Goal: Task Accomplishment & Management: Manage account settings

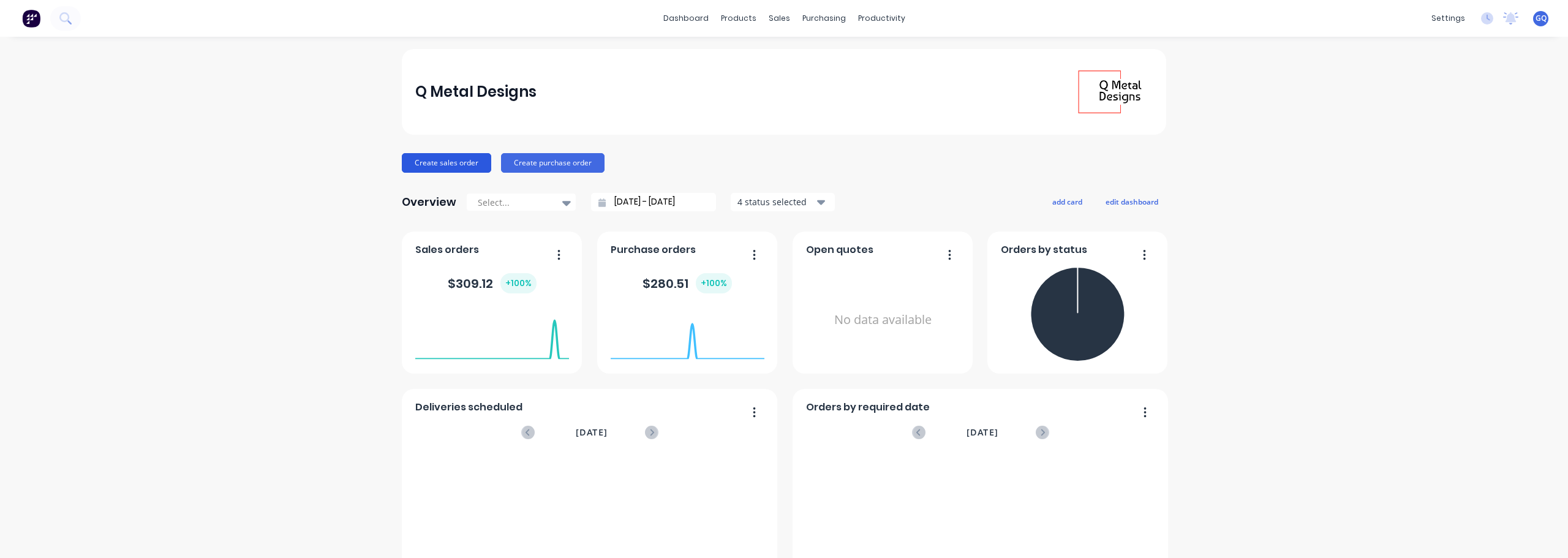
click at [449, 169] on button "Create sales order" at bounding box center [446, 163] width 89 height 20
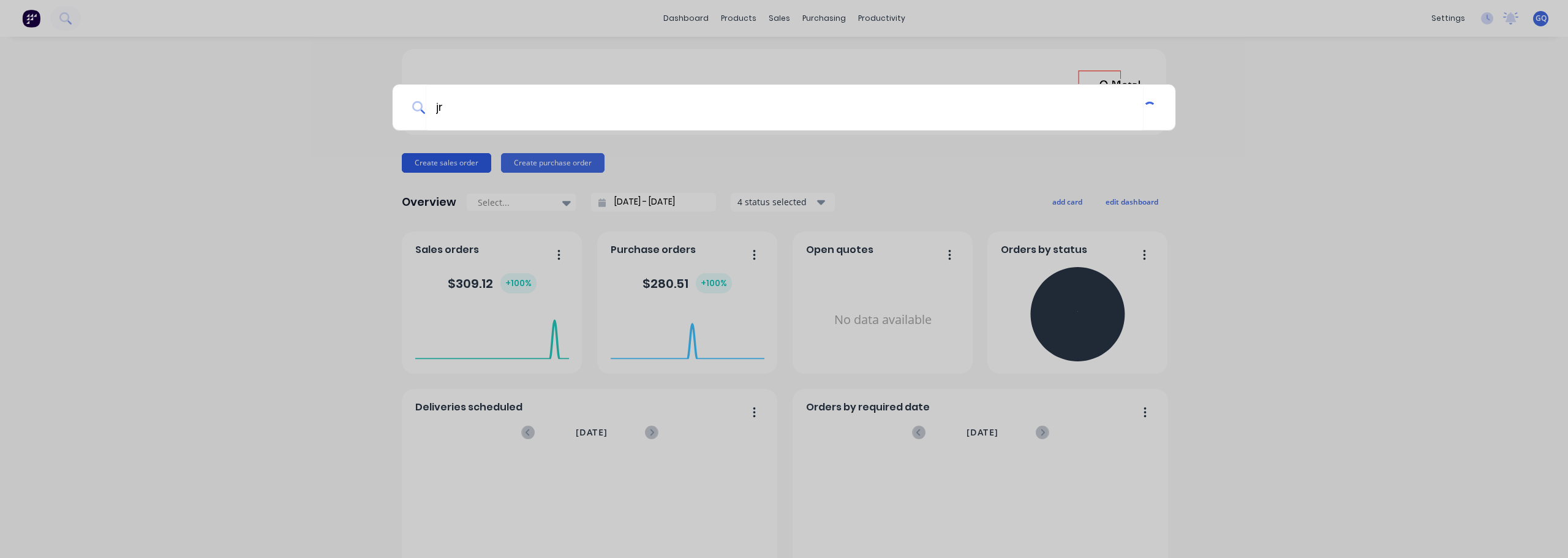
type input "j"
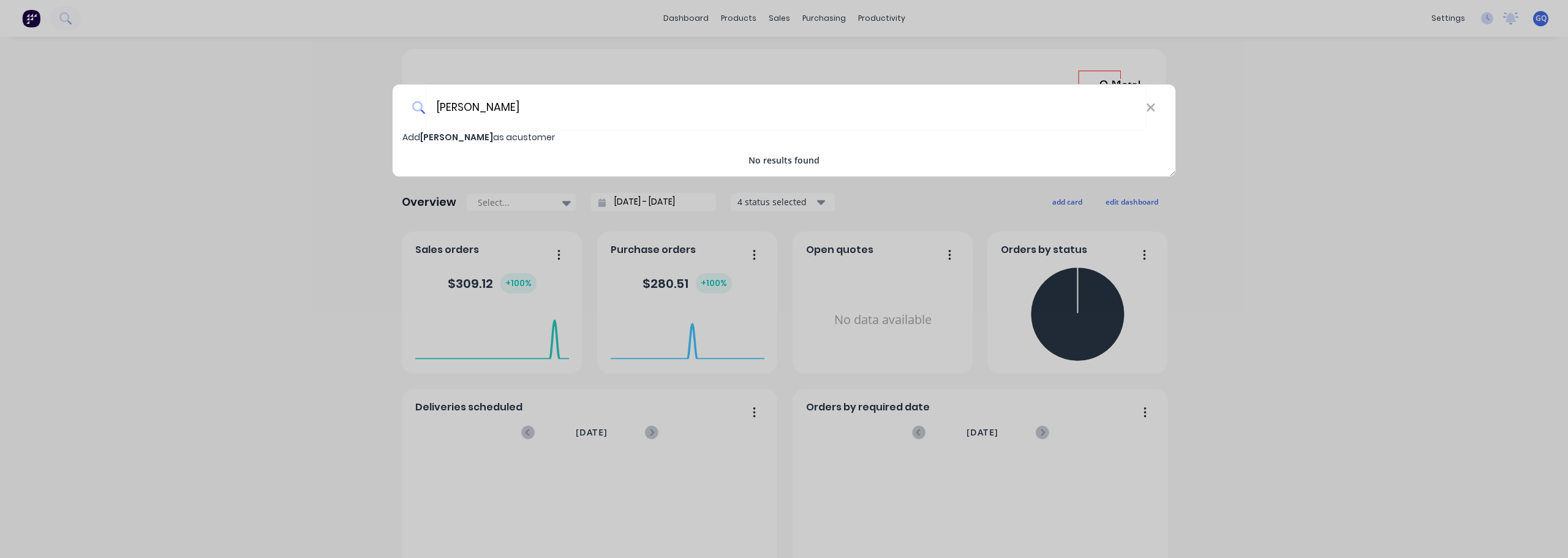
type input "[PERSON_NAME]"
click at [438, 138] on span "[PERSON_NAME]" at bounding box center [456, 137] width 73 height 12
select select "NZ"
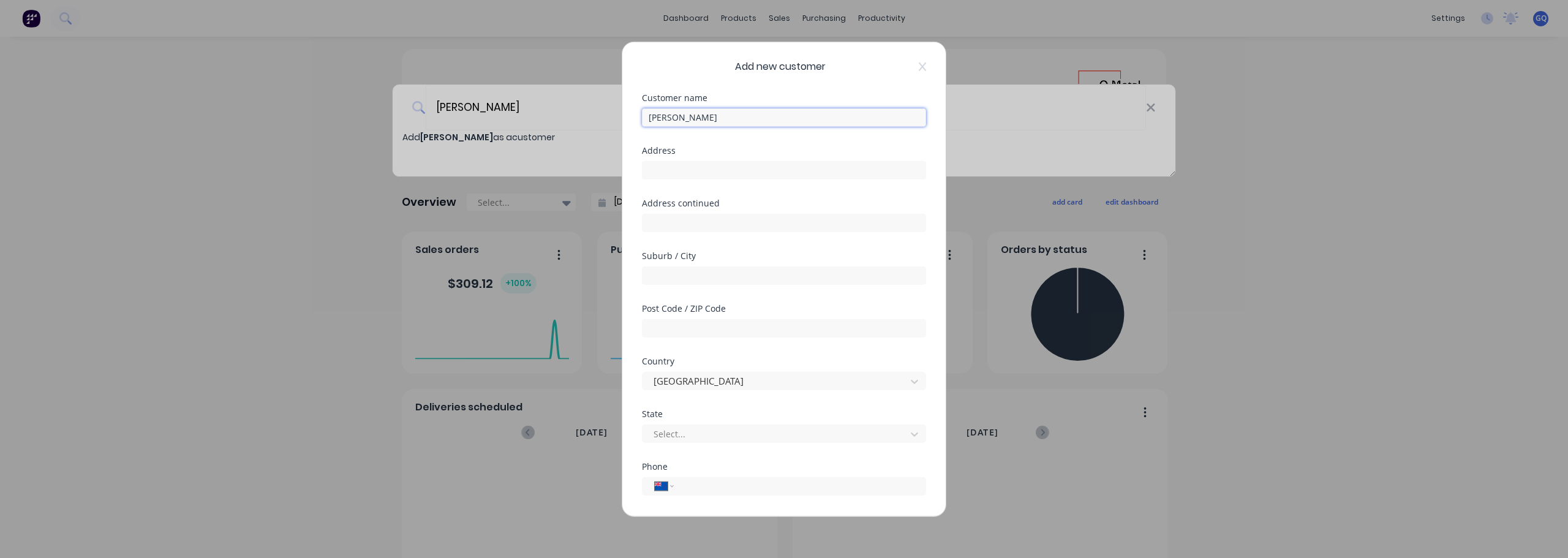
drag, startPoint x: 676, startPoint y: 119, endPoint x: 637, endPoint y: 120, distance: 39.0
click at [637, 120] on div "Add new customer Customer name [PERSON_NAME] Address Address continued Suburb /…" at bounding box center [784, 279] width 324 height 474
drag, startPoint x: 728, startPoint y: 118, endPoint x: 631, endPoint y: 118, distance: 97.0
click at [631, 118] on div "Add new customer Customer name [PERSON_NAME] Address Address continued Suburb /…" at bounding box center [784, 279] width 324 height 474
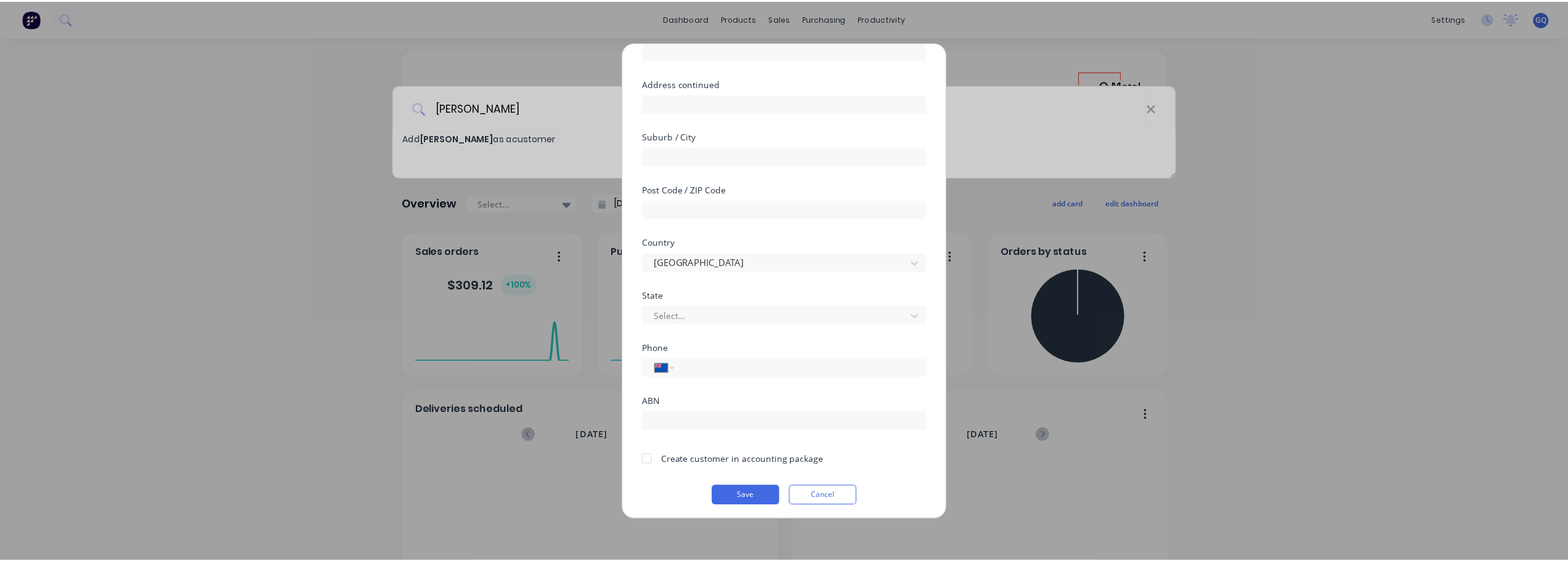
scroll to position [124, 0]
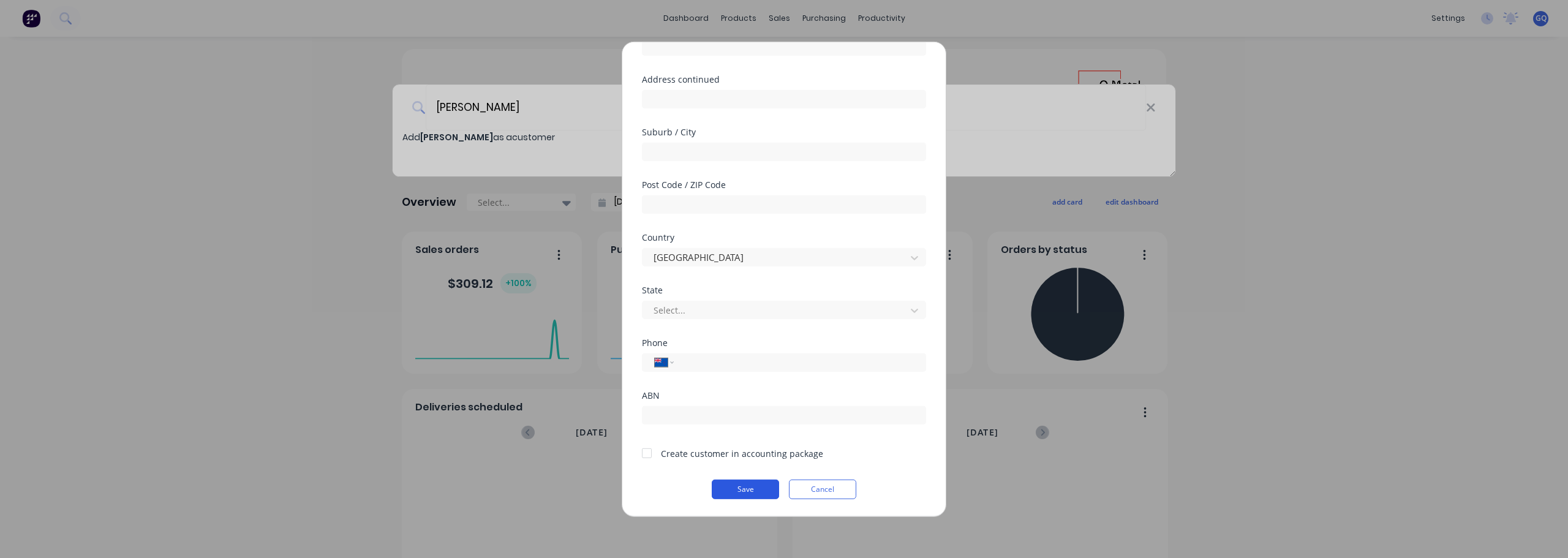
type input "Gryo construction"
click at [754, 487] on button "Save" at bounding box center [746, 489] width 67 height 20
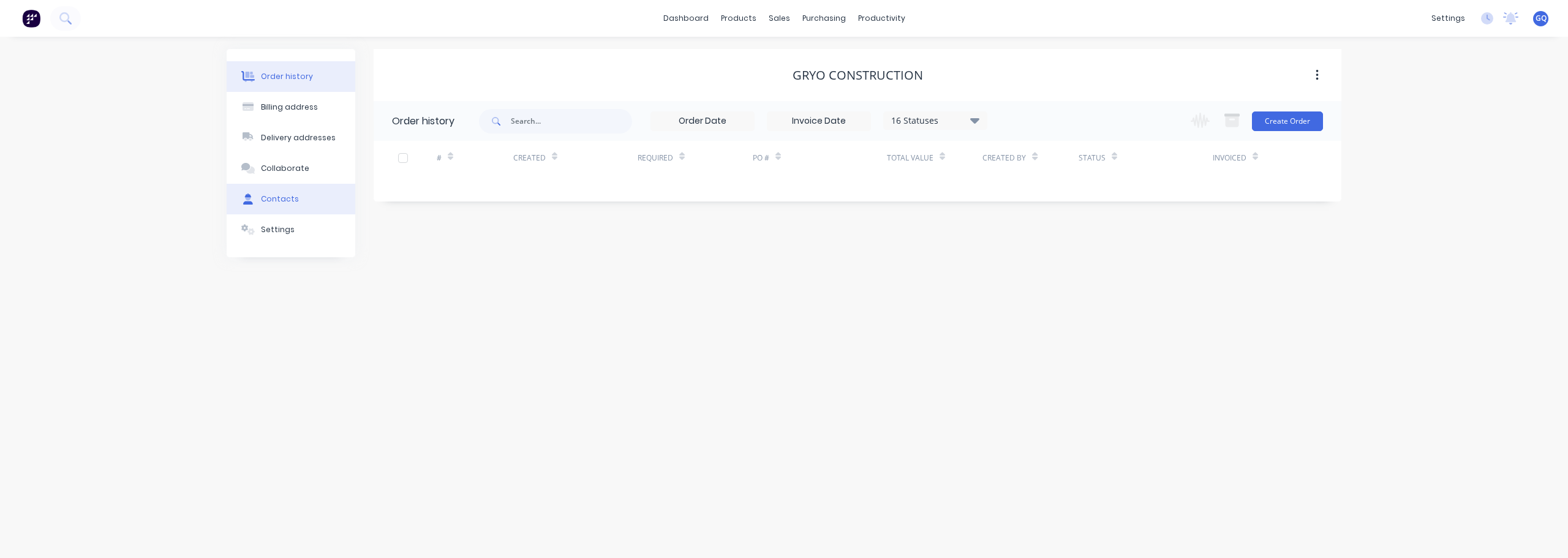
click at [266, 202] on div "Contacts" at bounding box center [280, 199] width 38 height 11
click at [1319, 122] on button "Add contact" at bounding box center [1303, 121] width 56 height 18
select select "NZ"
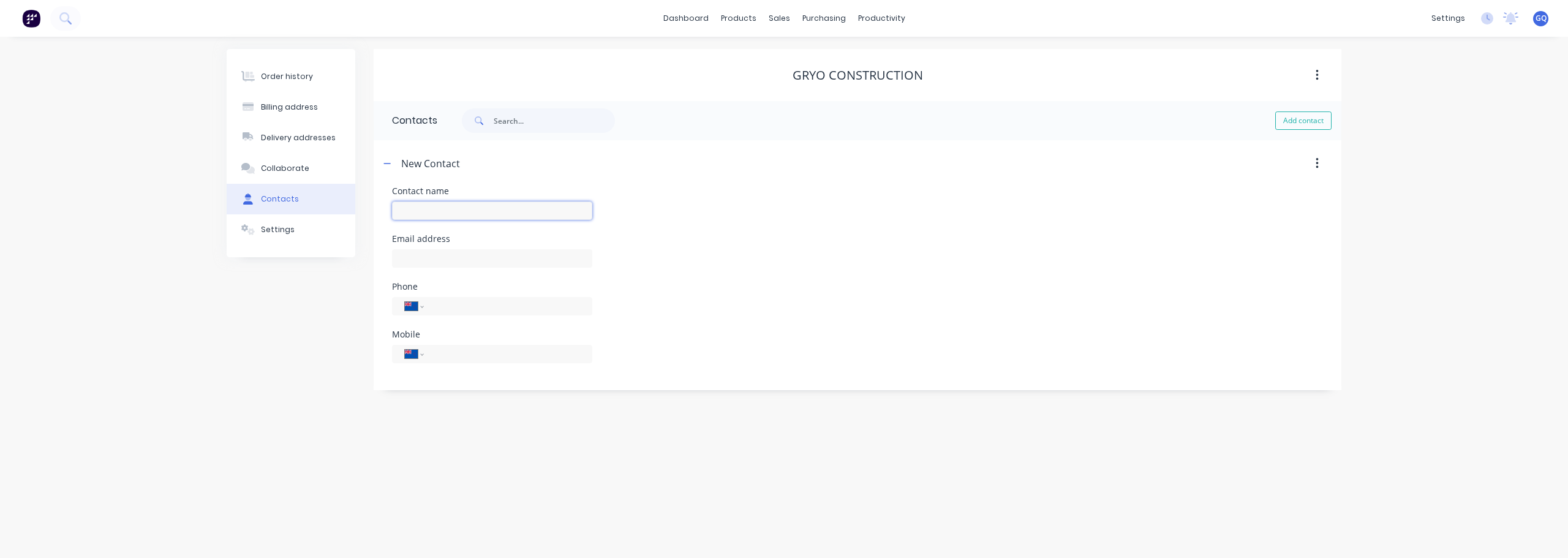
click at [466, 208] on input "text" at bounding box center [492, 211] width 201 height 18
type input "[PERSON_NAME]"
click at [441, 269] on div at bounding box center [492, 264] width 201 height 36
select select "NZ"
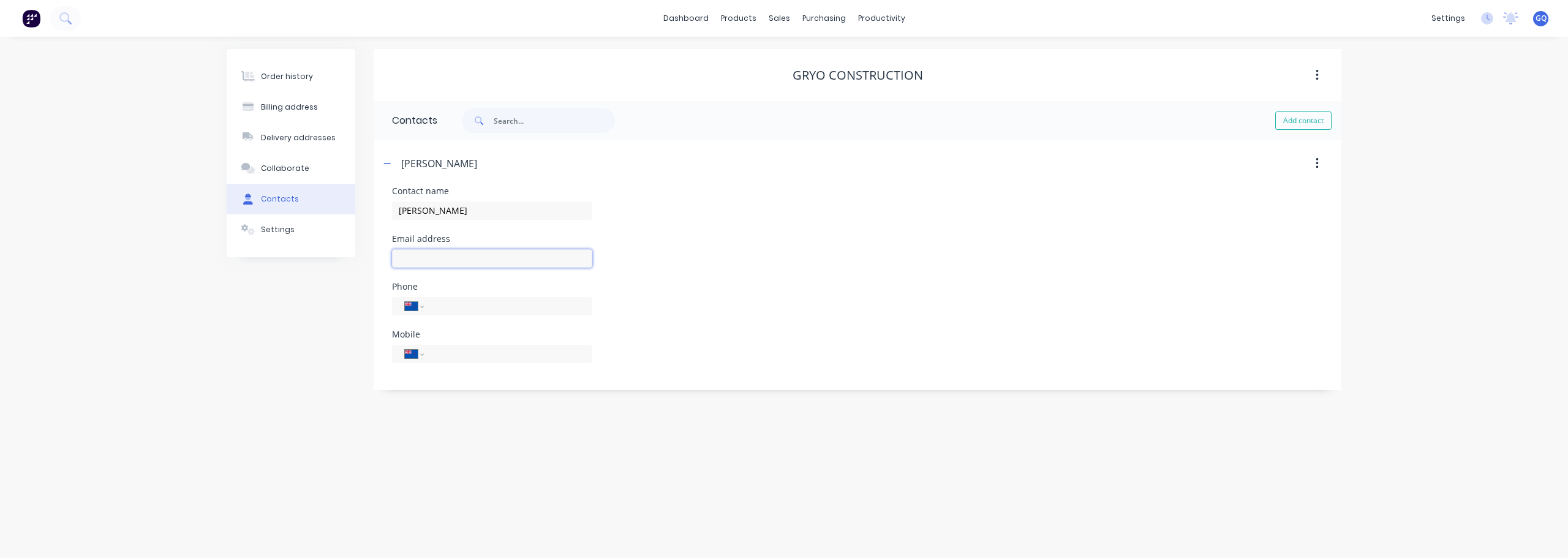
click at [441, 263] on input "text" at bounding box center [492, 258] width 201 height 18
click at [448, 303] on input "tel" at bounding box center [506, 306] width 147 height 14
paste input "021 289 1993"
type input "021 289 1993"
select select "AU"
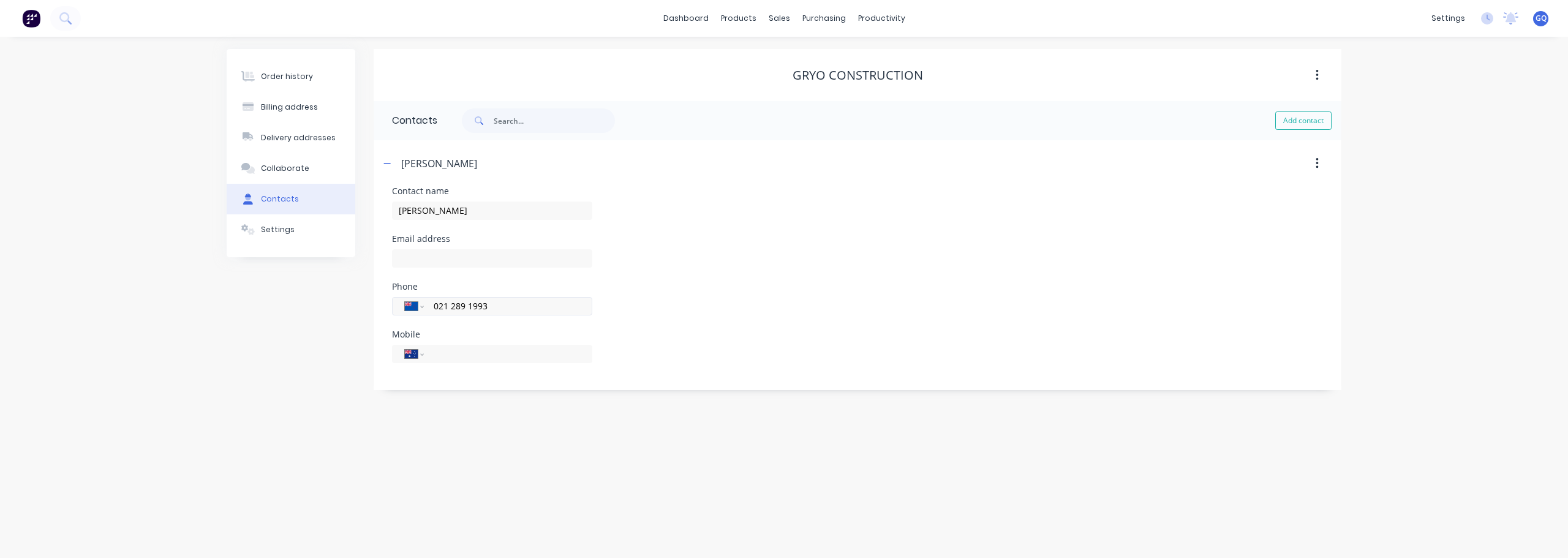
click at [438, 305] on input "021 289 1993" at bounding box center [506, 306] width 147 height 14
type input "212891993"
click at [457, 252] on input "text" at bounding box center [492, 258] width 201 height 18
click at [414, 258] on input "text" at bounding box center [492, 258] width 201 height 18
paste input "[PERSON_NAME][EMAIL_ADDRESS][DOMAIN_NAME]"
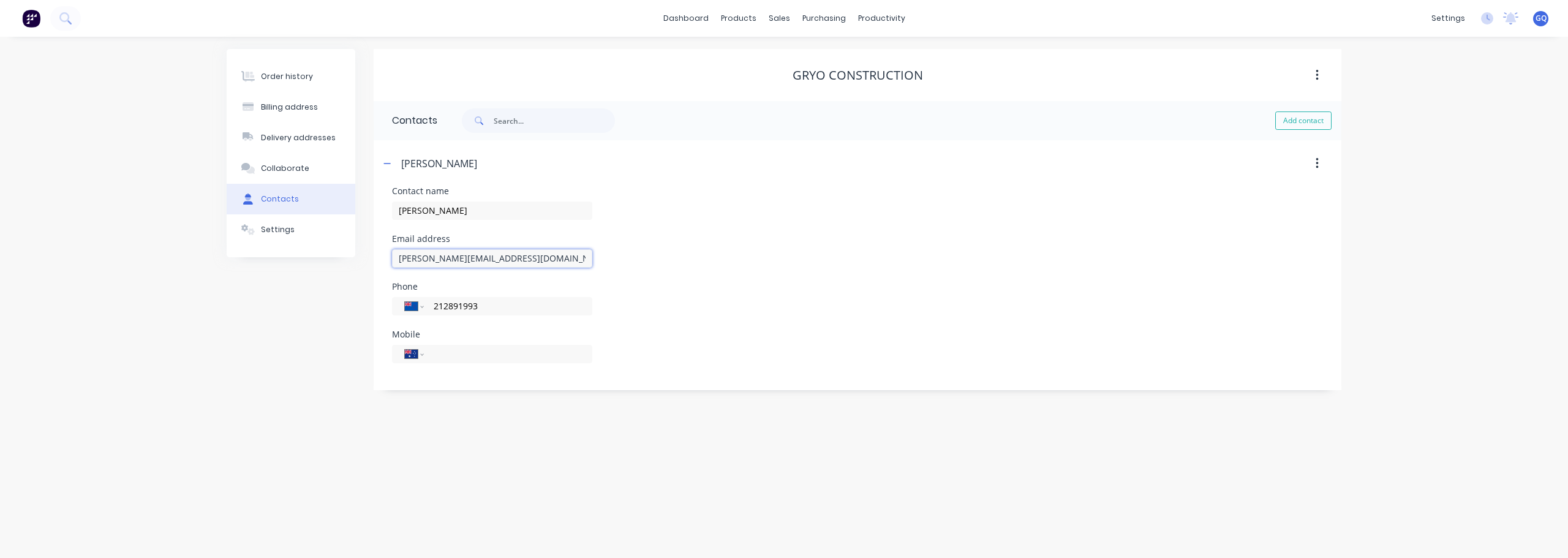
type input "[PERSON_NAME][EMAIL_ADDRESS][DOMAIN_NAME]"
click at [732, 370] on div "Mobile International [GEOGRAPHIC_DATA] [GEOGRAPHIC_DATA] [GEOGRAPHIC_DATA] [GEO…" at bounding box center [857, 354] width 931 height 48
click at [282, 176] on button "Collaborate" at bounding box center [291, 168] width 129 height 30
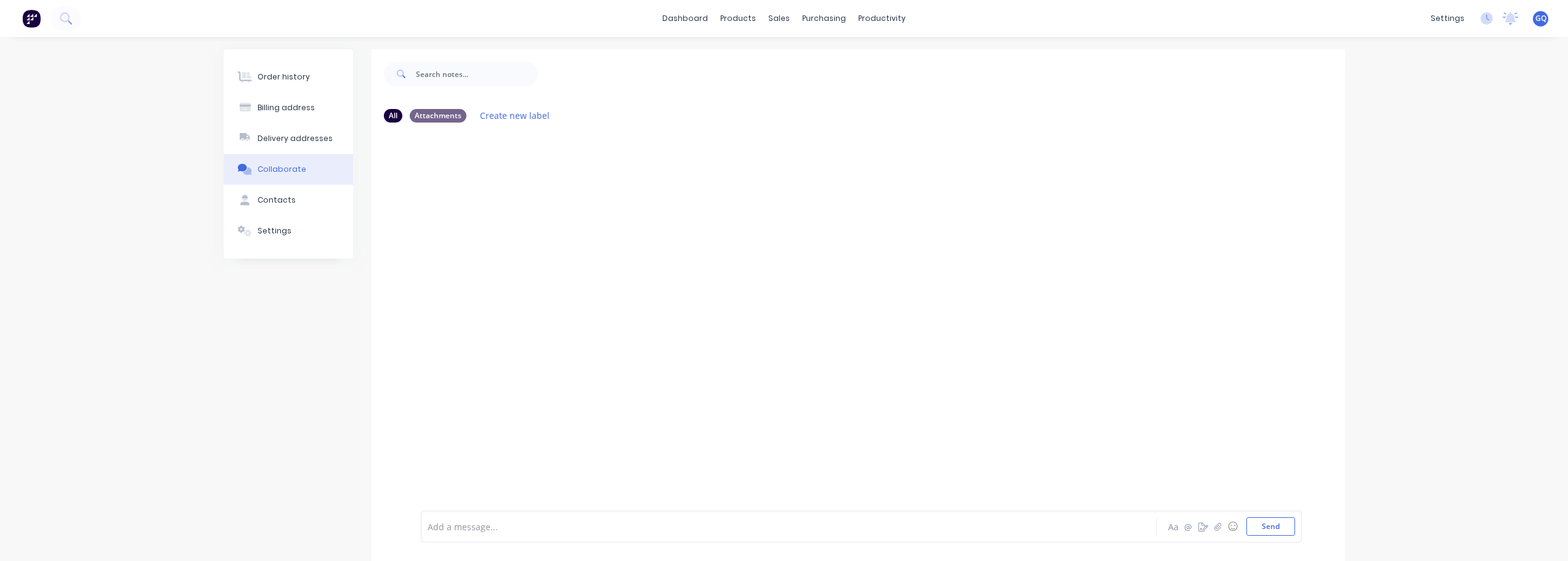
drag, startPoint x: 531, startPoint y: 160, endPoint x: 488, endPoint y: 211, distance: 66.7
click at [488, 211] on div at bounding box center [858, 320] width 974 height 375
click at [646, 461] on icon at bounding box center [643, 459] width 11 height 11
click at [818, 54] on div "Sales Orders" at bounding box center [825, 59] width 50 height 11
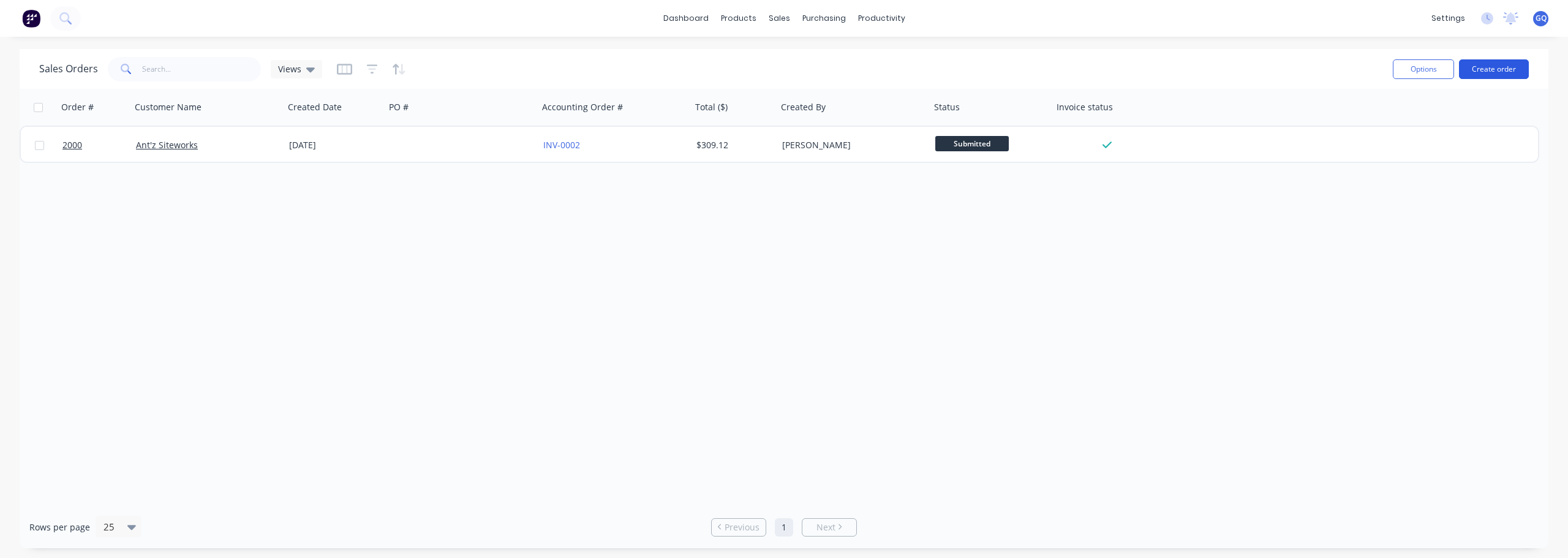
click at [1482, 65] on button "Create order" at bounding box center [1494, 69] width 70 height 20
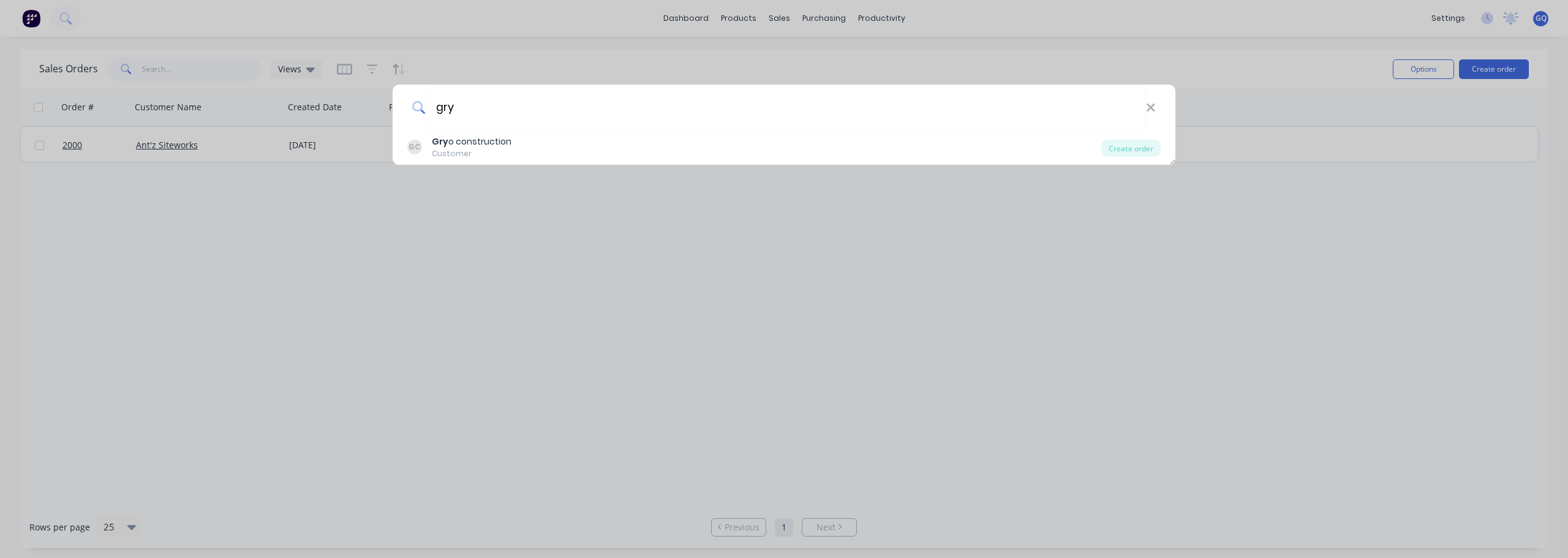
type input "gry"
click at [473, 139] on div "Gry o construction" at bounding box center [471, 142] width 79 height 13
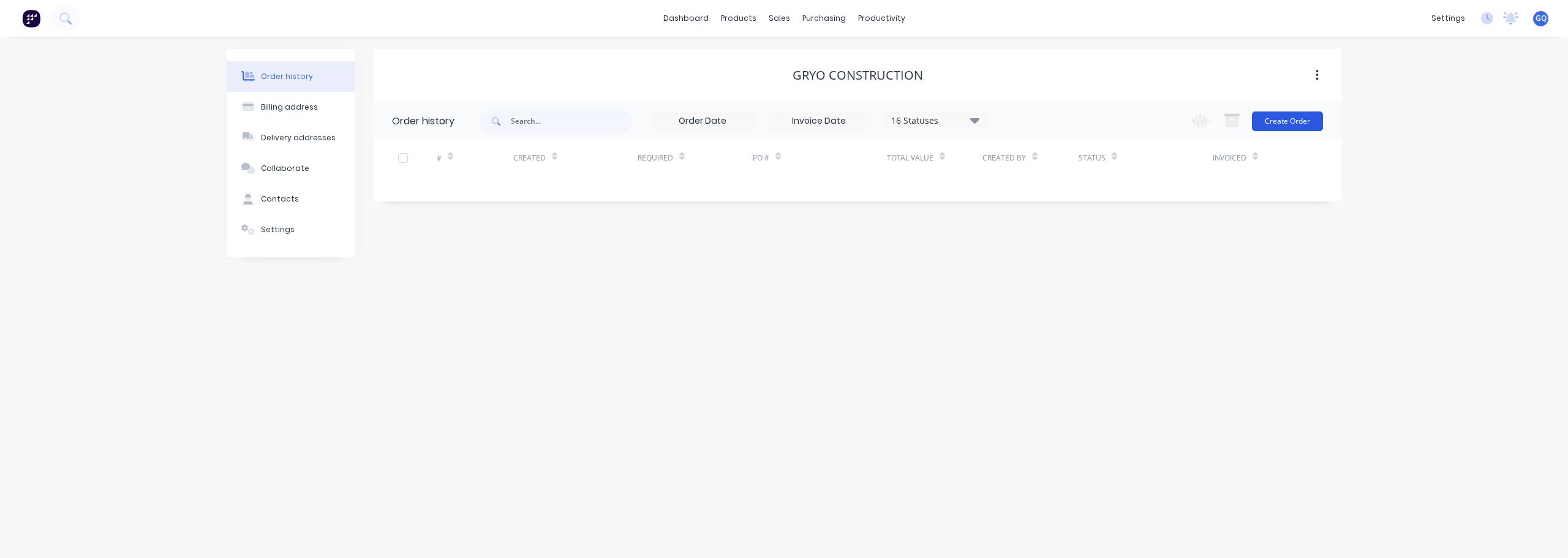
click at [1293, 121] on button "Create Order" at bounding box center [1288, 121] width 71 height 20
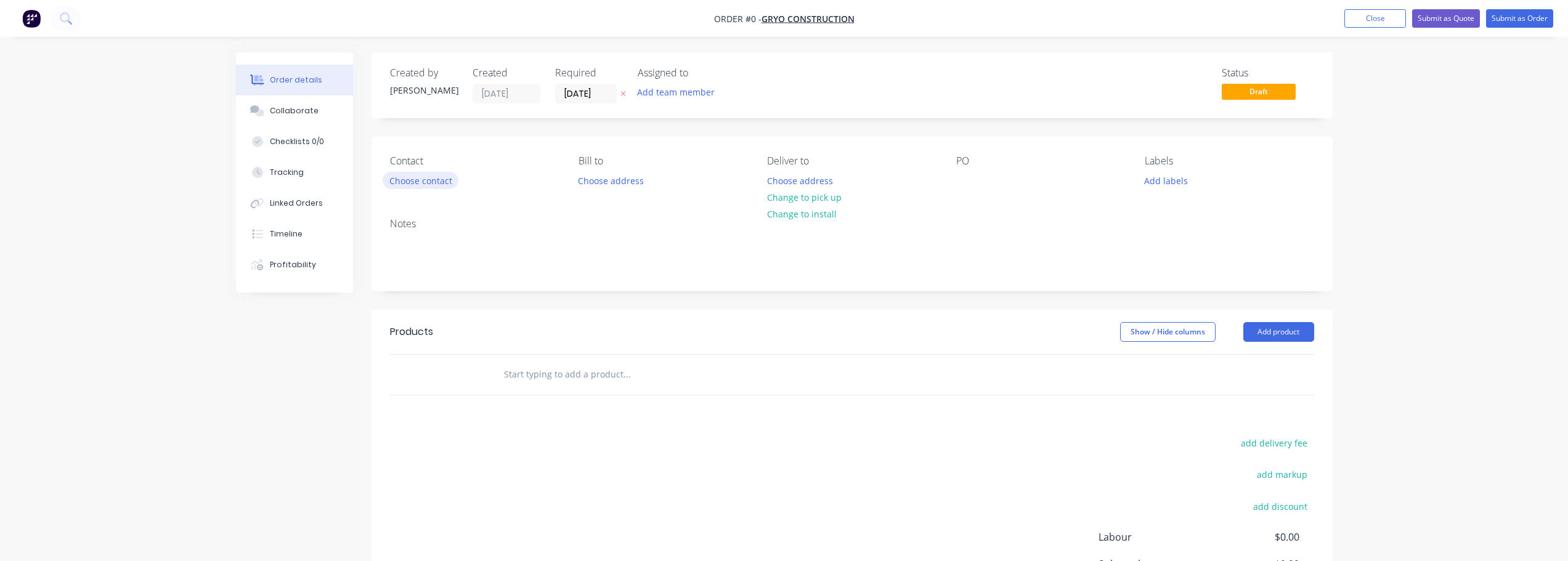
click at [418, 180] on button "Choose contact" at bounding box center [420, 180] width 76 height 17
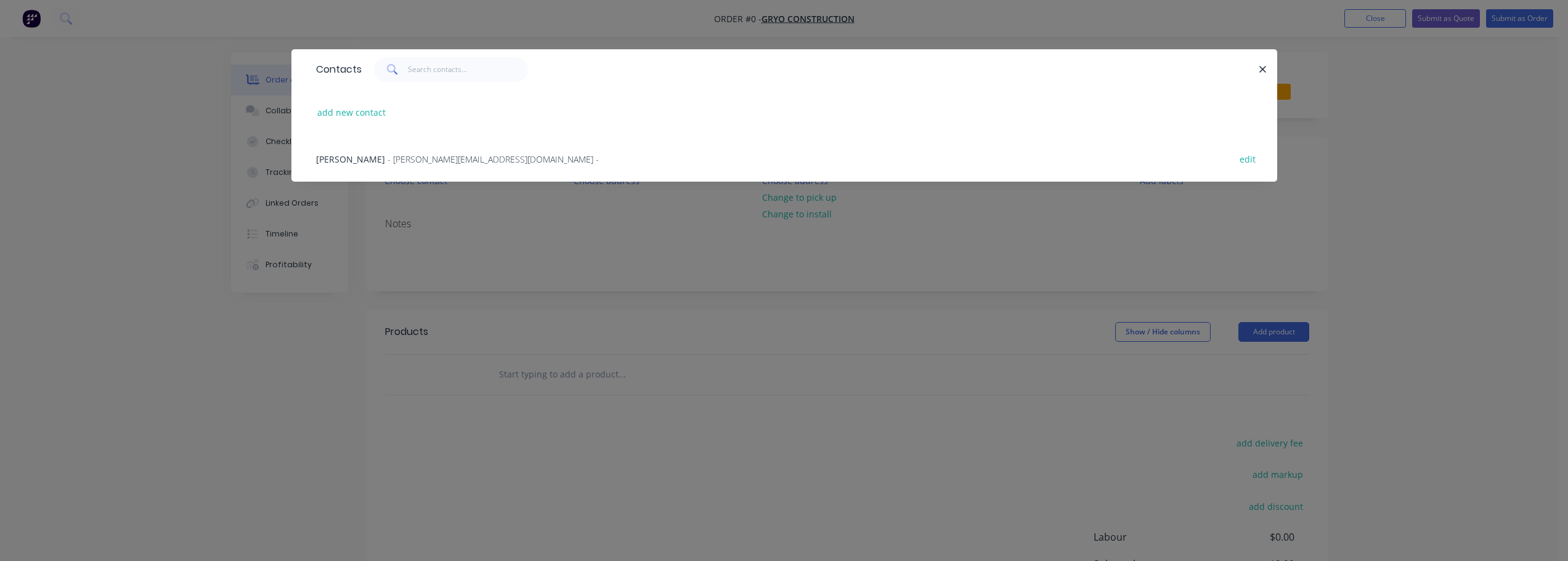
click at [388, 158] on span "- [PERSON_NAME][EMAIL_ADDRESS][DOMAIN_NAME] -" at bounding box center [493, 159] width 211 height 11
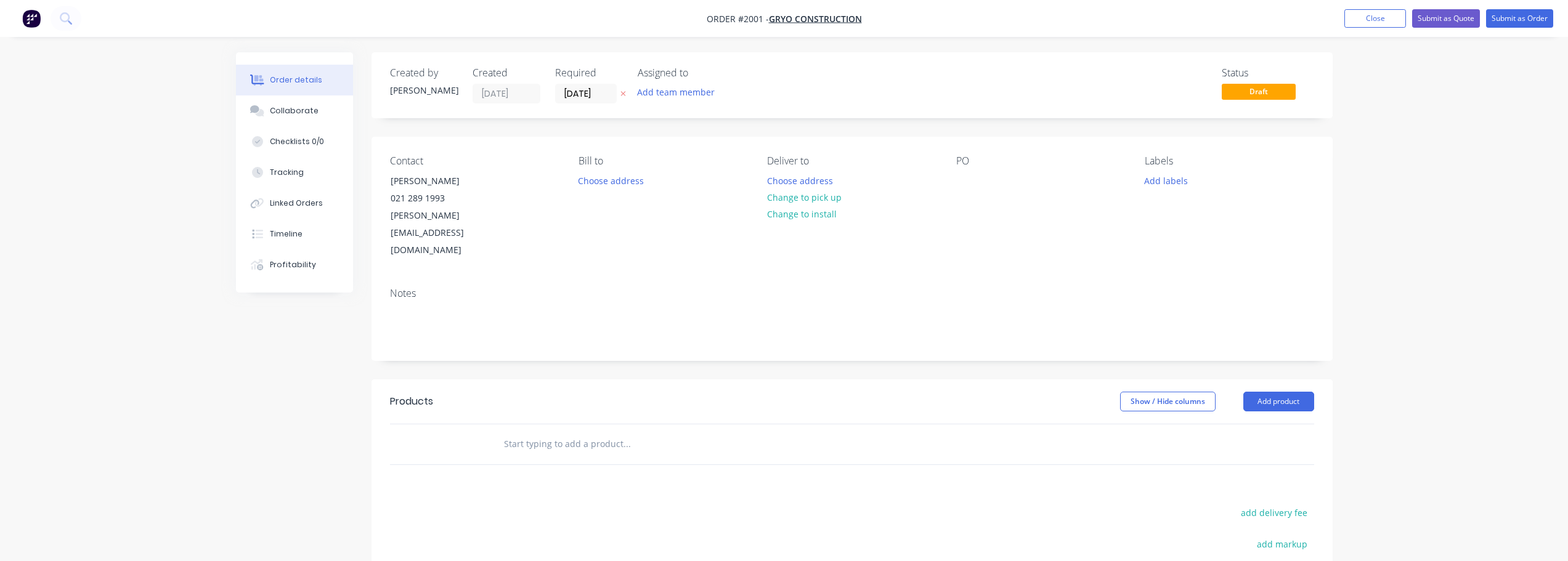
click at [598, 432] on input "text" at bounding box center [627, 444] width 246 height 25
click at [1285, 392] on button "Add product" at bounding box center [1279, 401] width 71 height 20
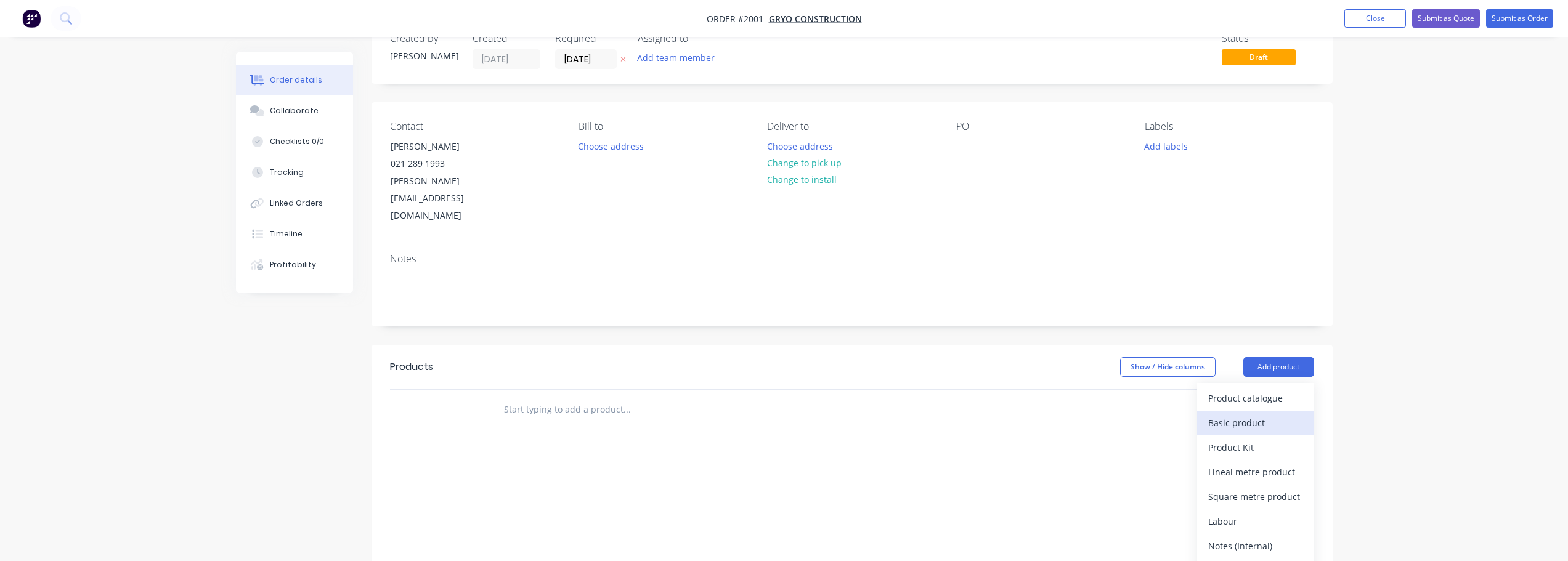
scroll to position [62, 0]
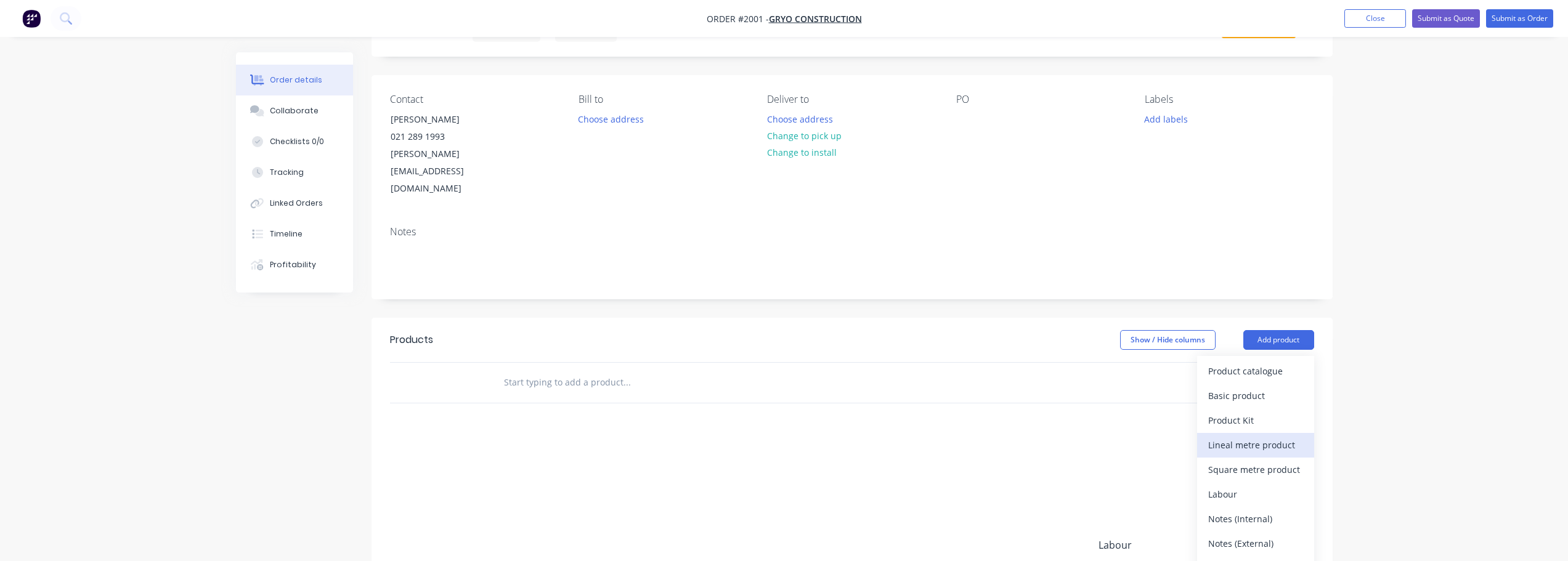
click at [1256, 436] on div "Lineal metre product" at bounding box center [1256, 445] width 95 height 18
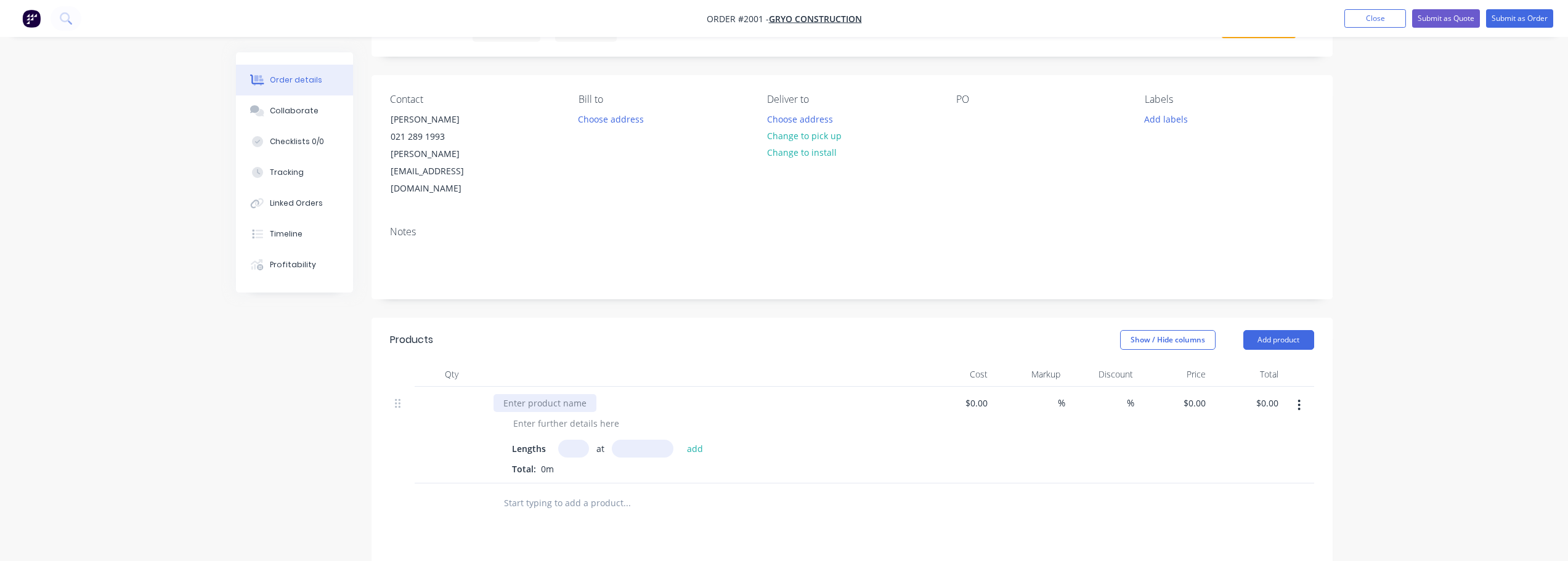
click at [557, 394] on div at bounding box center [545, 403] width 103 height 18
click at [582, 440] on input "text" at bounding box center [573, 449] width 31 height 18
click at [1369, 15] on button "Close" at bounding box center [1375, 18] width 62 height 19
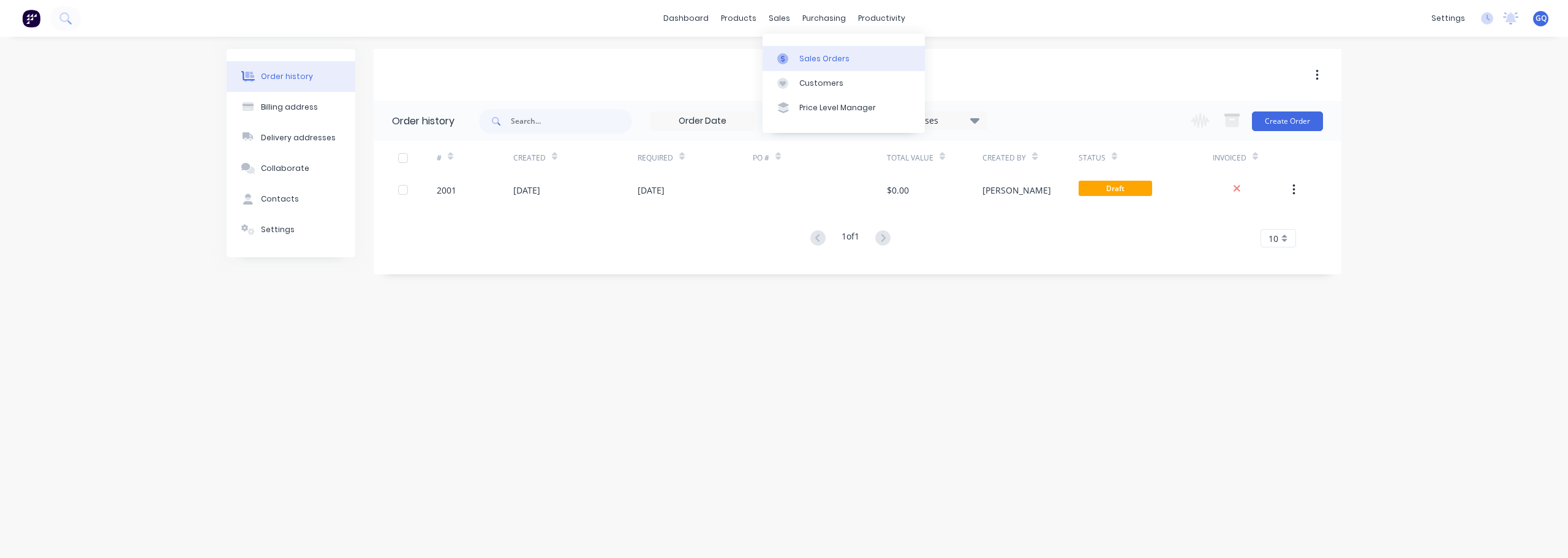
click at [798, 62] on link "Sales Orders" at bounding box center [844, 58] width 162 height 25
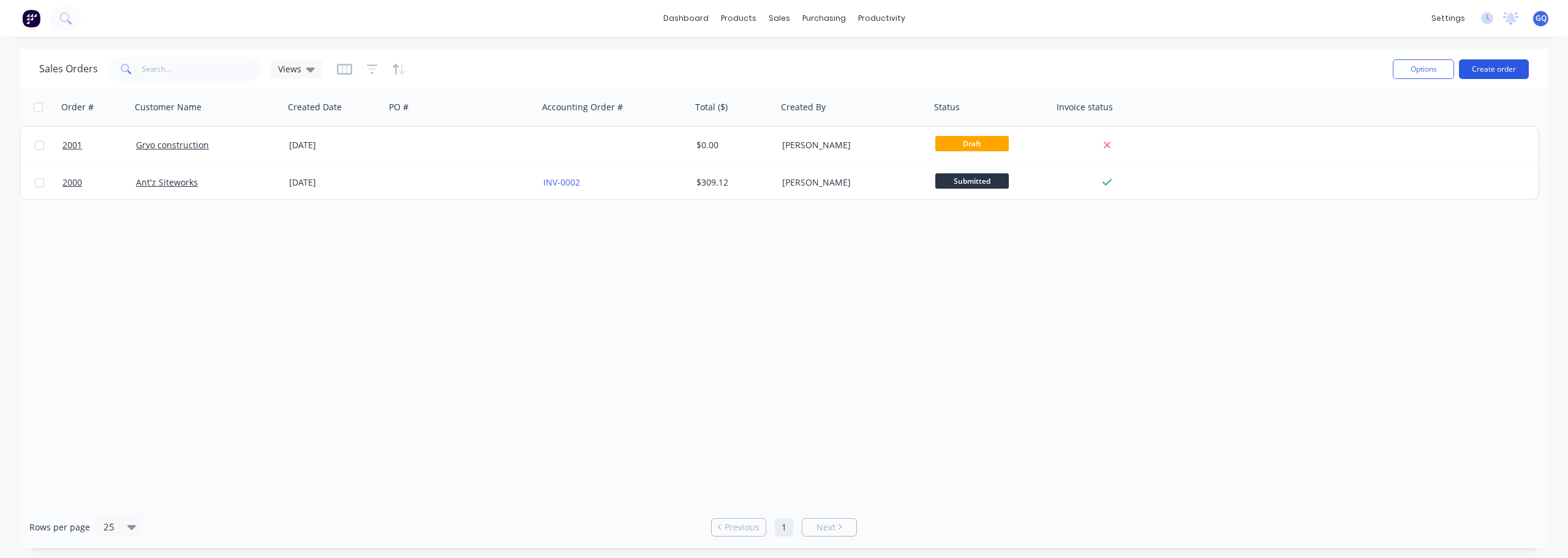
click at [1501, 70] on button "Create order" at bounding box center [1494, 69] width 70 height 20
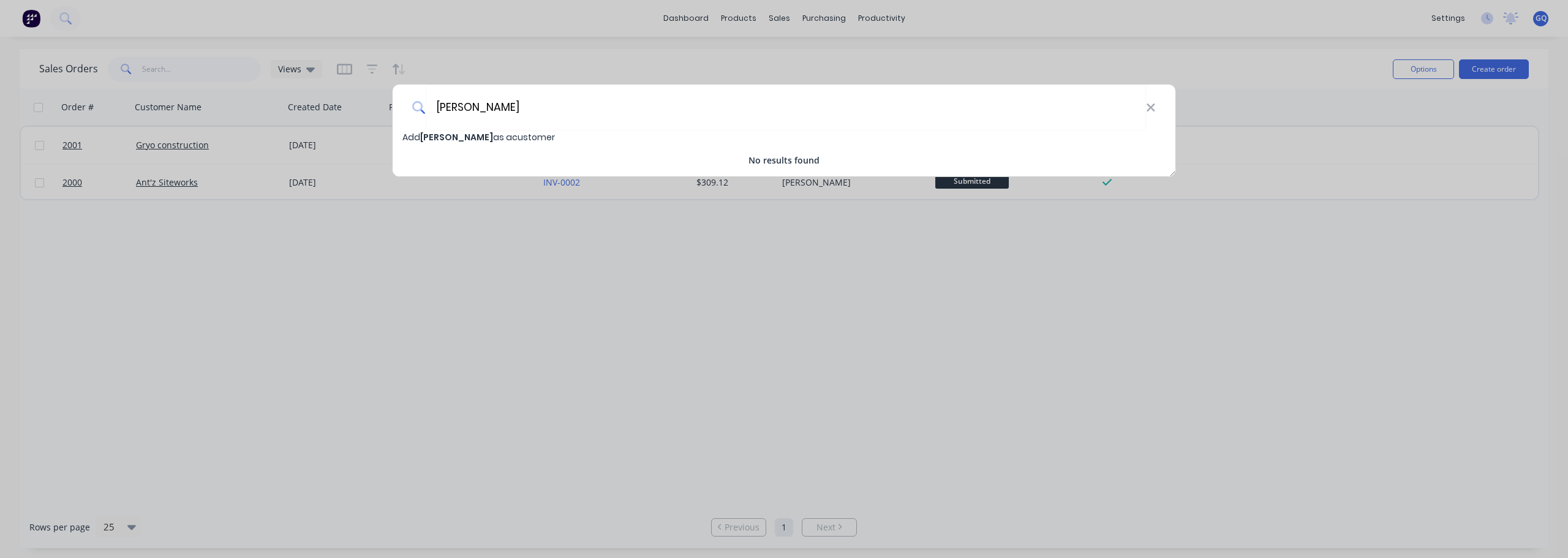
type input "[PERSON_NAME]"
click at [447, 139] on span "[PERSON_NAME]" at bounding box center [456, 137] width 73 height 12
select select "NZ"
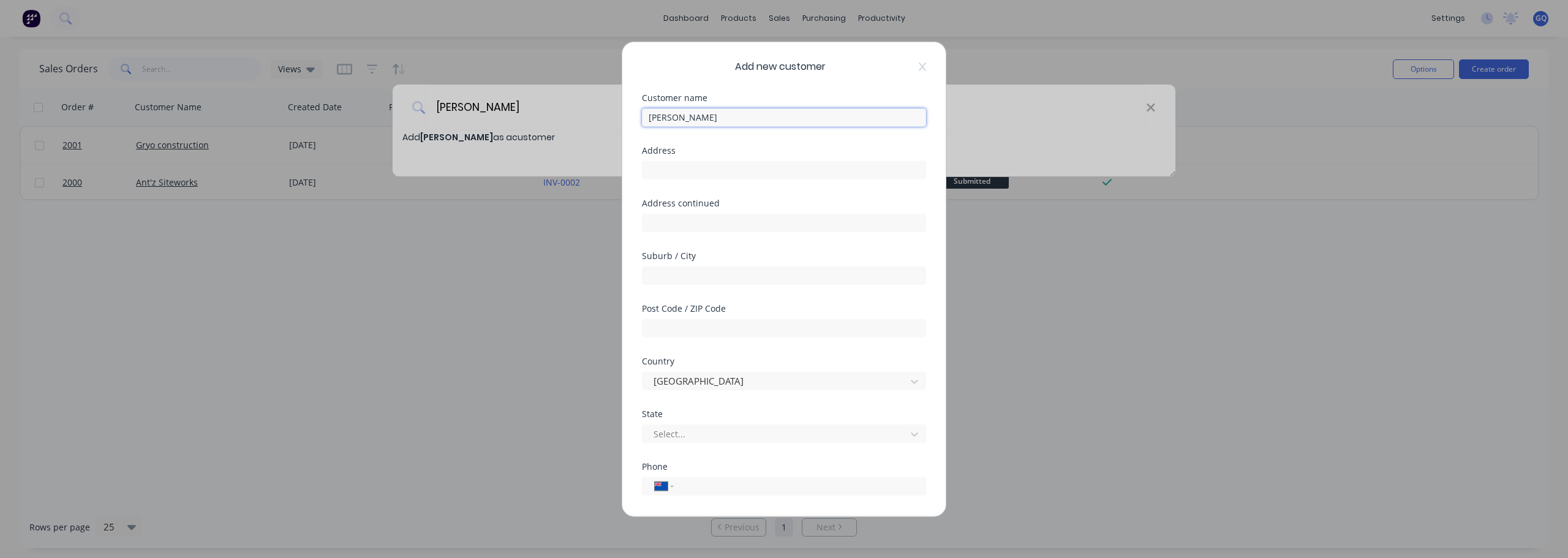
click at [694, 114] on input "[PERSON_NAME]" at bounding box center [784, 117] width 284 height 18
type input "c"
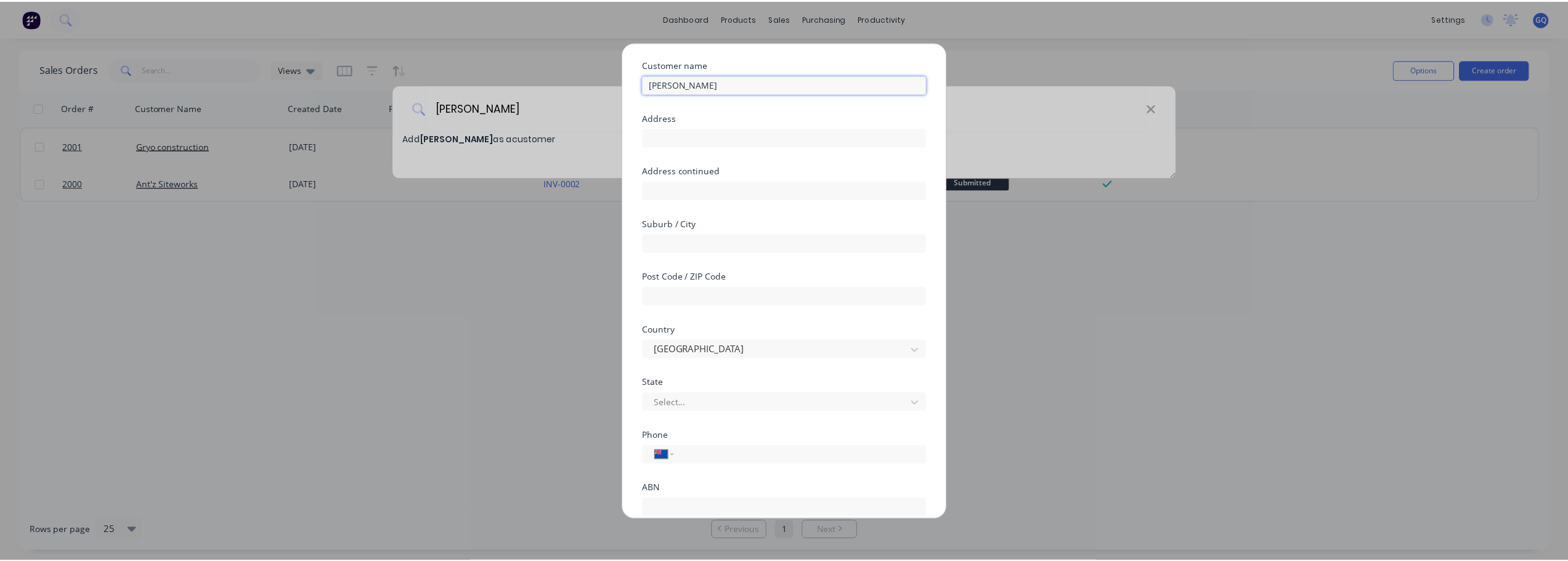
scroll to position [124, 0]
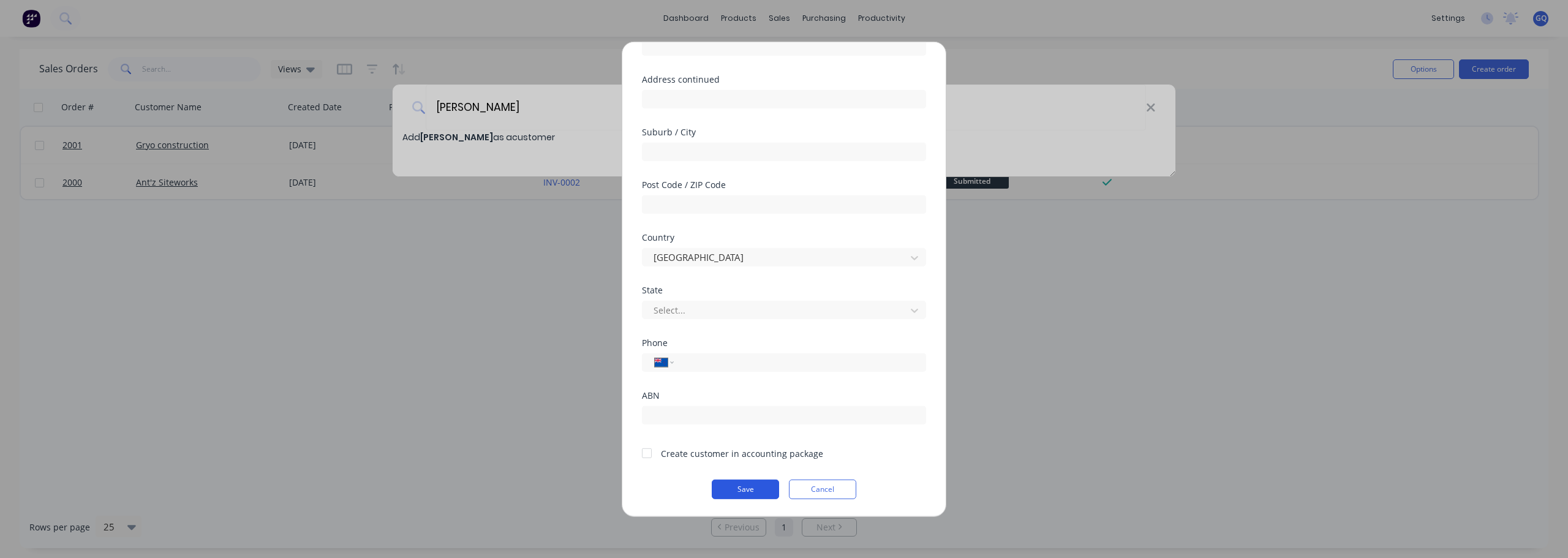
type input "[PERSON_NAME]"
click at [751, 489] on button "Save" at bounding box center [746, 489] width 67 height 20
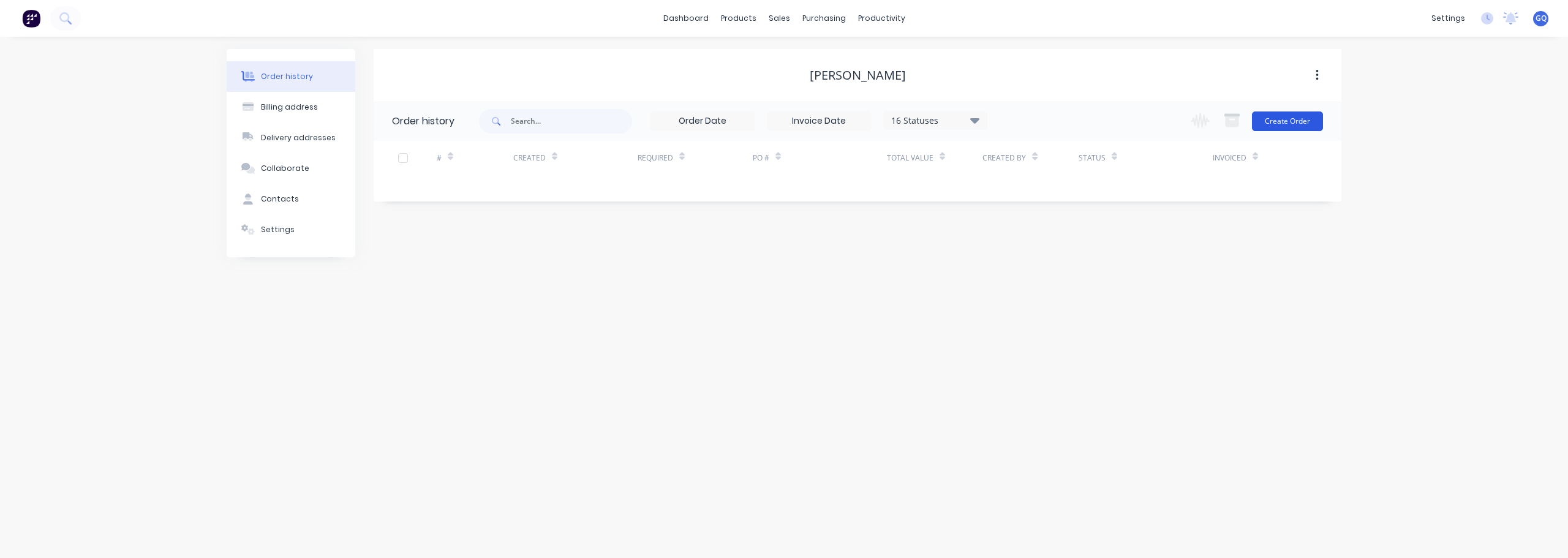
click at [1293, 117] on button "Create Order" at bounding box center [1288, 121] width 71 height 20
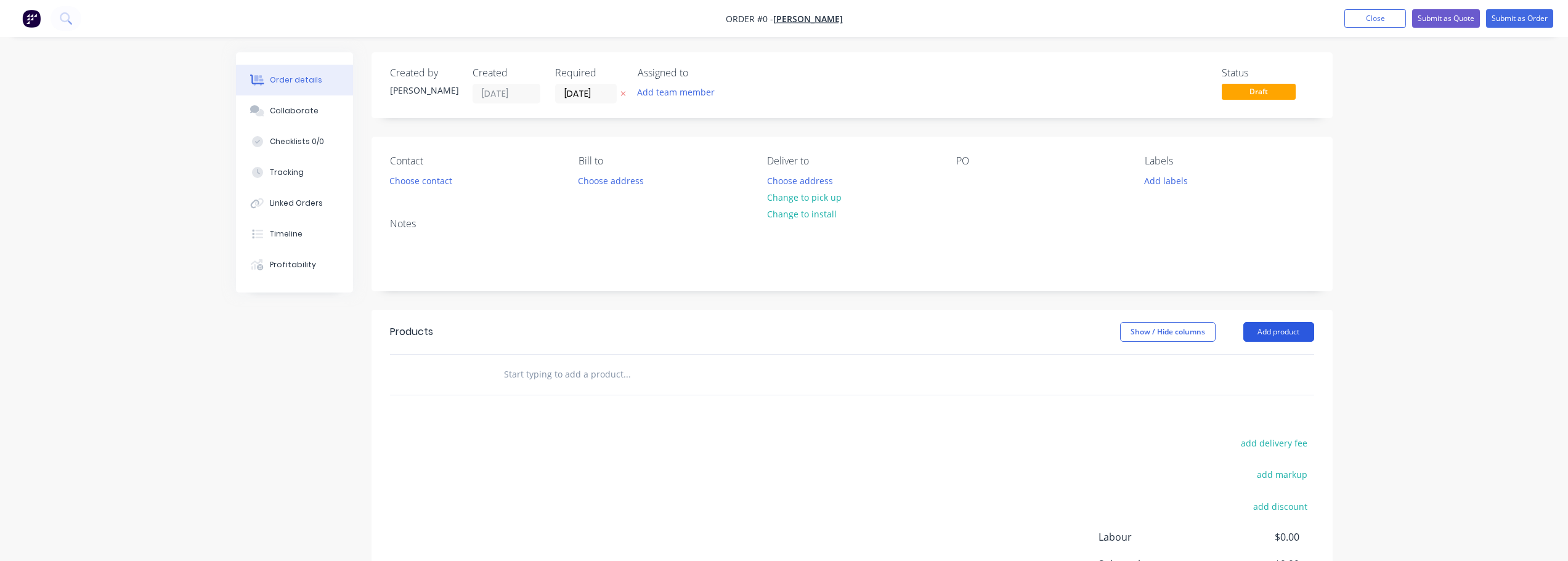
click at [1280, 334] on button "Add product" at bounding box center [1279, 332] width 71 height 20
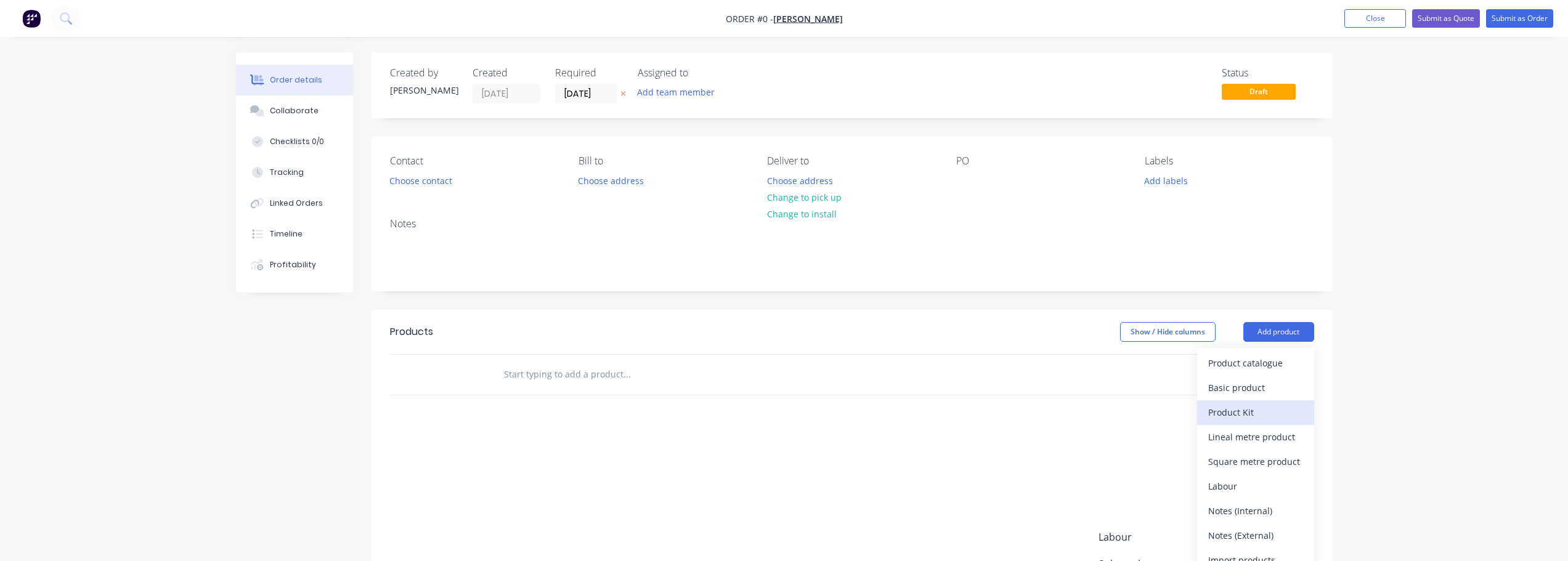
click at [1248, 414] on div "Product Kit" at bounding box center [1256, 412] width 95 height 18
click at [1235, 441] on div "Back" at bounding box center [1256, 437] width 95 height 18
click at [993, 338] on div "Show / Hide columns Add product Product catalogue Basic product Product Kit Lin…" at bounding box center [950, 332] width 728 height 20
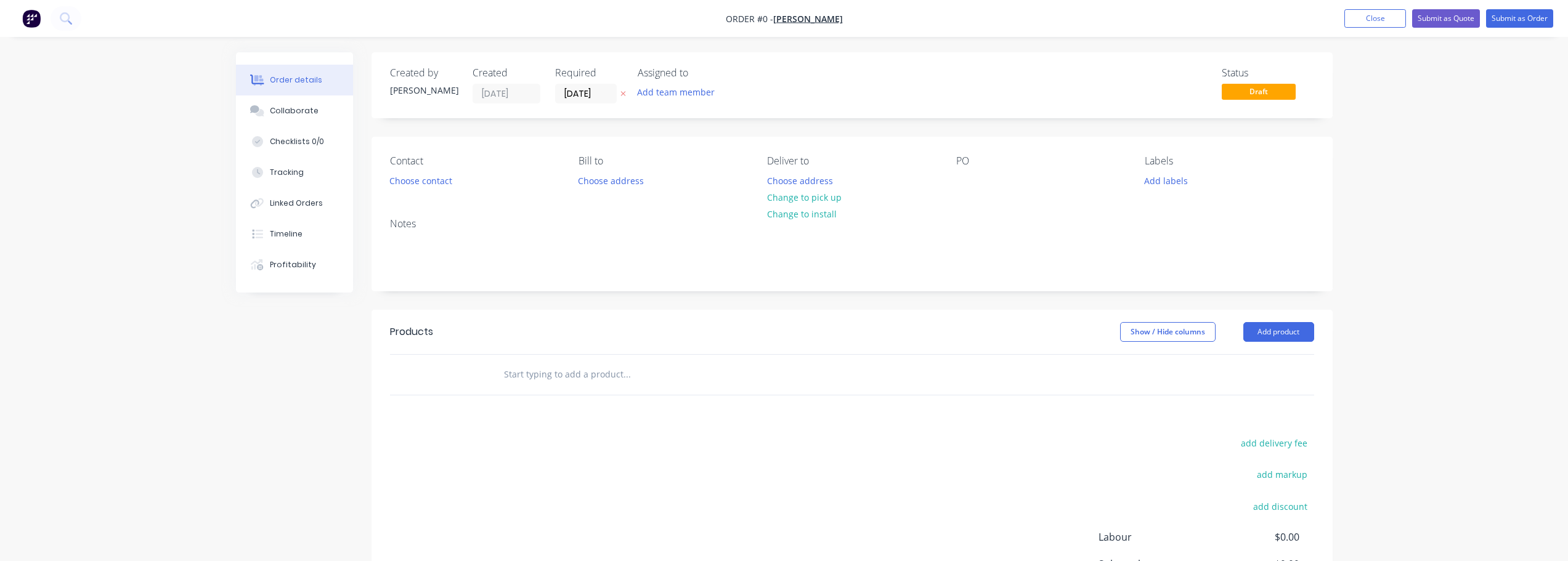
click at [1380, 186] on div "Order details Collaborate Checklists 0/0 Tracking Linked Orders Timeline Profit…" at bounding box center [784, 355] width 1568 height 710
click at [1368, 15] on button "Close" at bounding box center [1375, 18] width 62 height 19
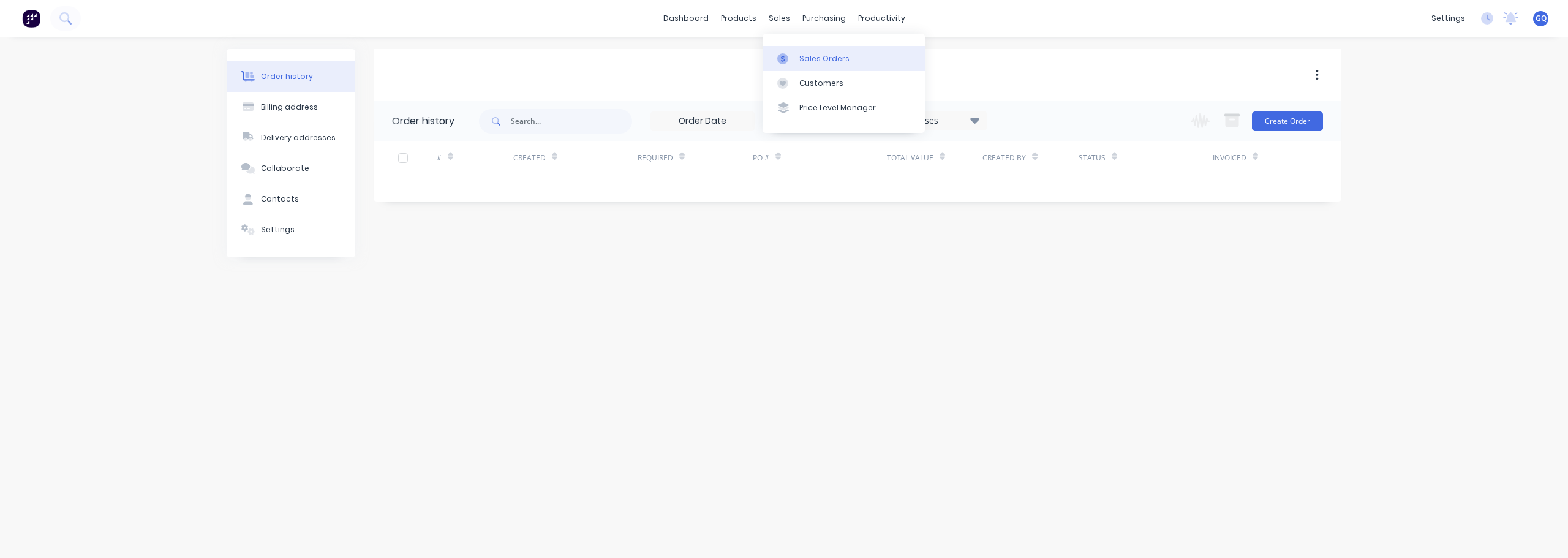
click at [800, 52] on link "Sales Orders" at bounding box center [844, 58] width 162 height 25
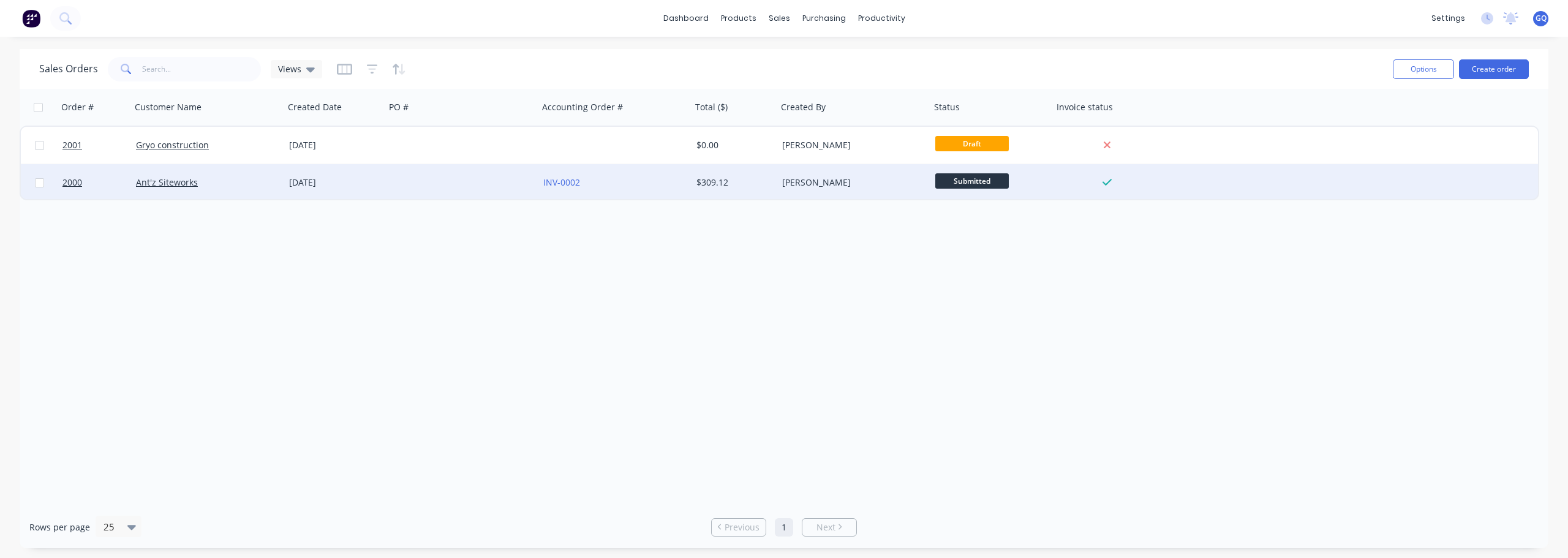
click at [920, 185] on div "[PERSON_NAME]" at bounding box center [854, 182] width 143 height 12
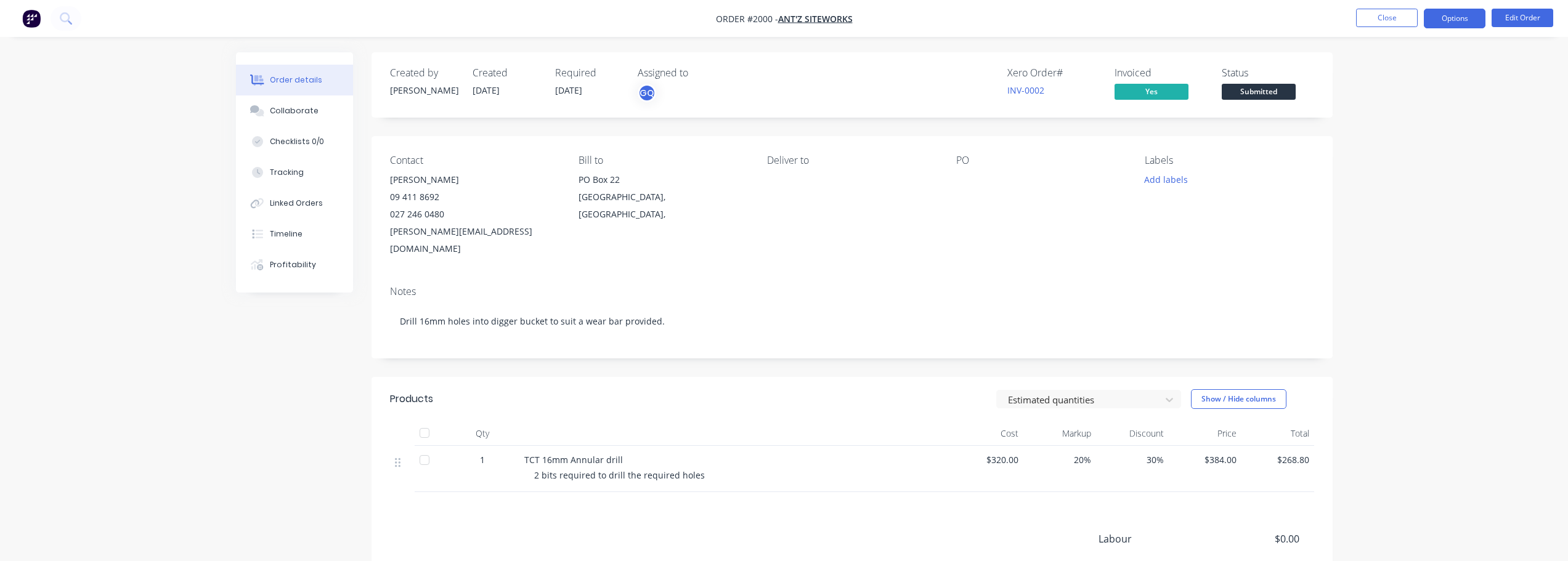
click at [1472, 11] on button "Options" at bounding box center [1455, 19] width 62 height 20
click at [1175, 97] on span "Yes" at bounding box center [1152, 91] width 74 height 15
click at [1253, 92] on span "Submitted" at bounding box center [1259, 91] width 74 height 15
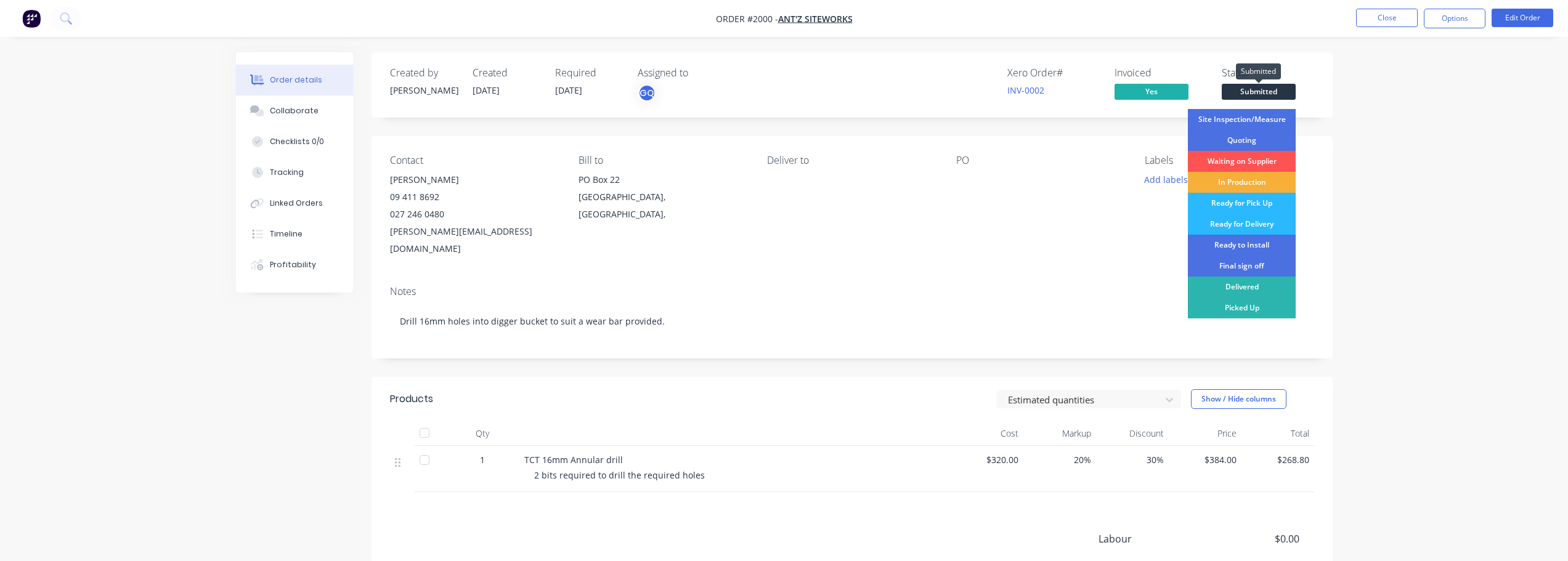
click at [1270, 97] on span "Submitted" at bounding box center [1259, 91] width 74 height 15
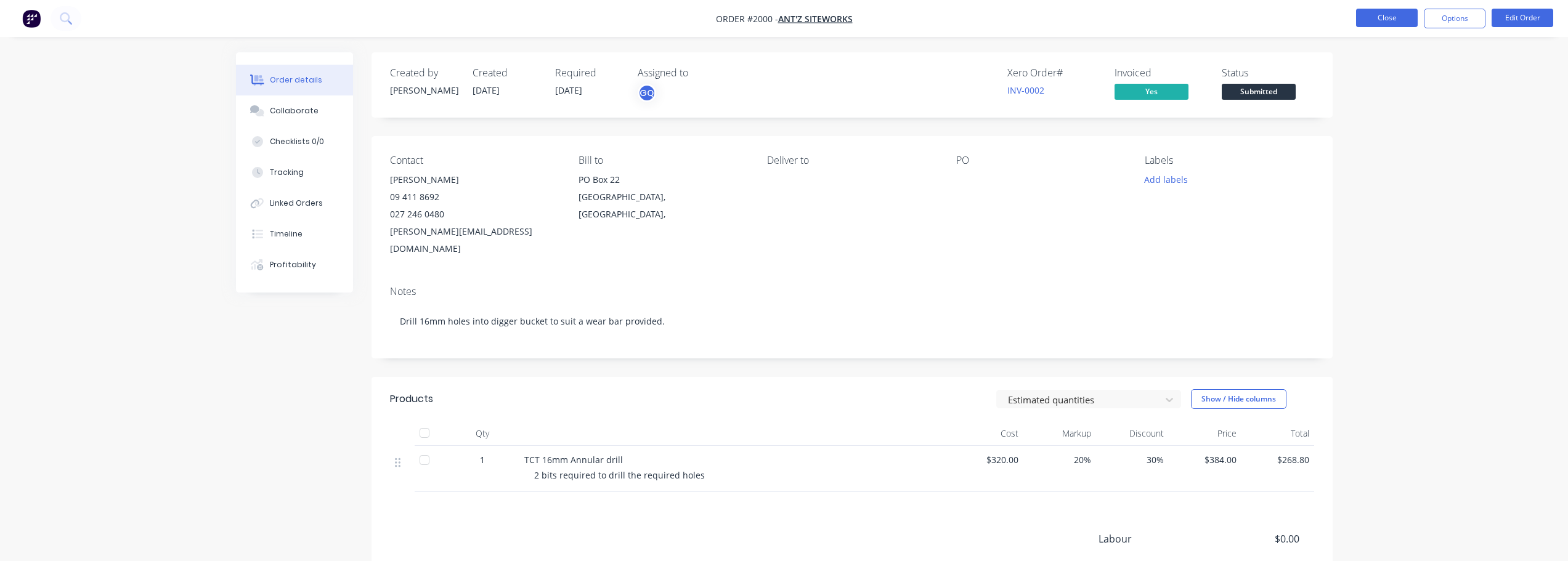
click at [1358, 15] on button "Close" at bounding box center [1387, 18] width 62 height 19
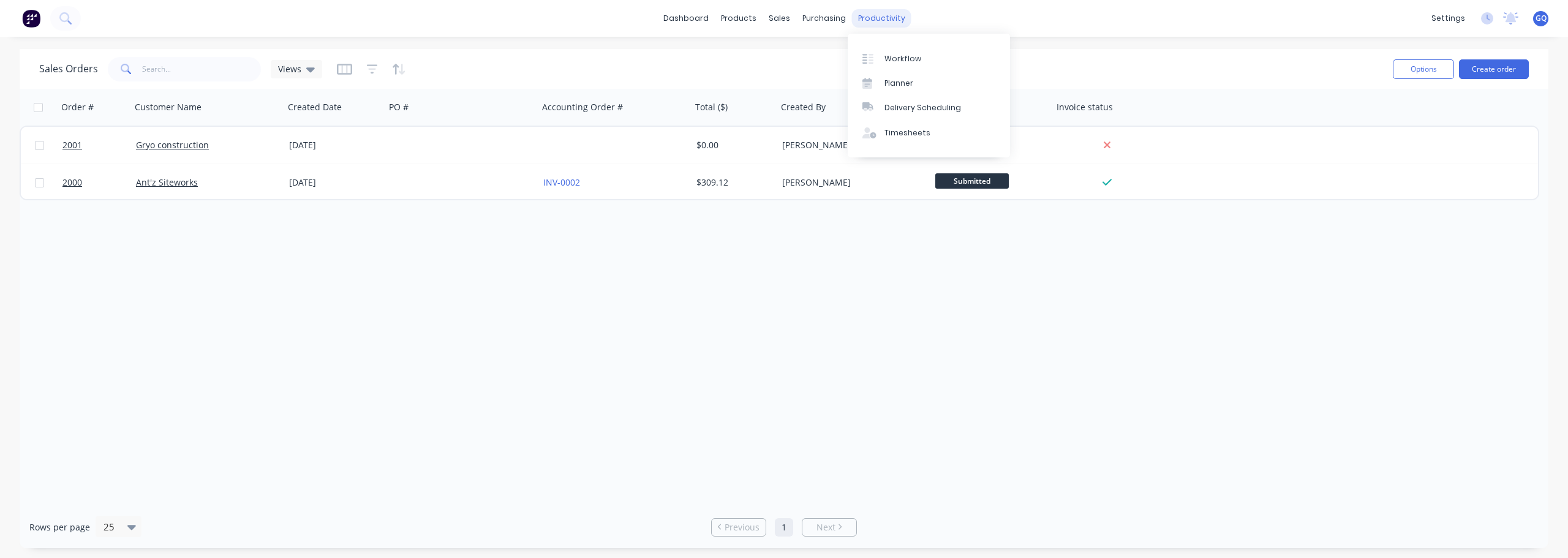
click at [852, 19] on div "productivity" at bounding box center [882, 18] width 60 height 18
click at [890, 55] on div "Workflow" at bounding box center [903, 58] width 37 height 11
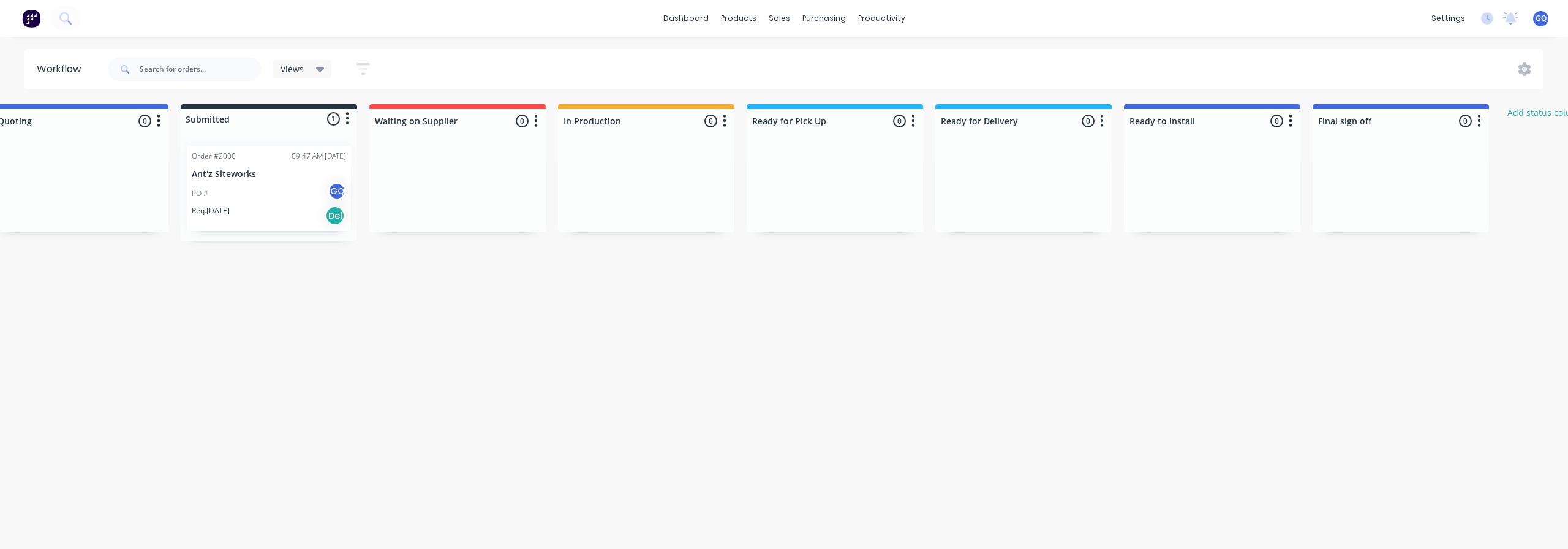
scroll to position [0, 475]
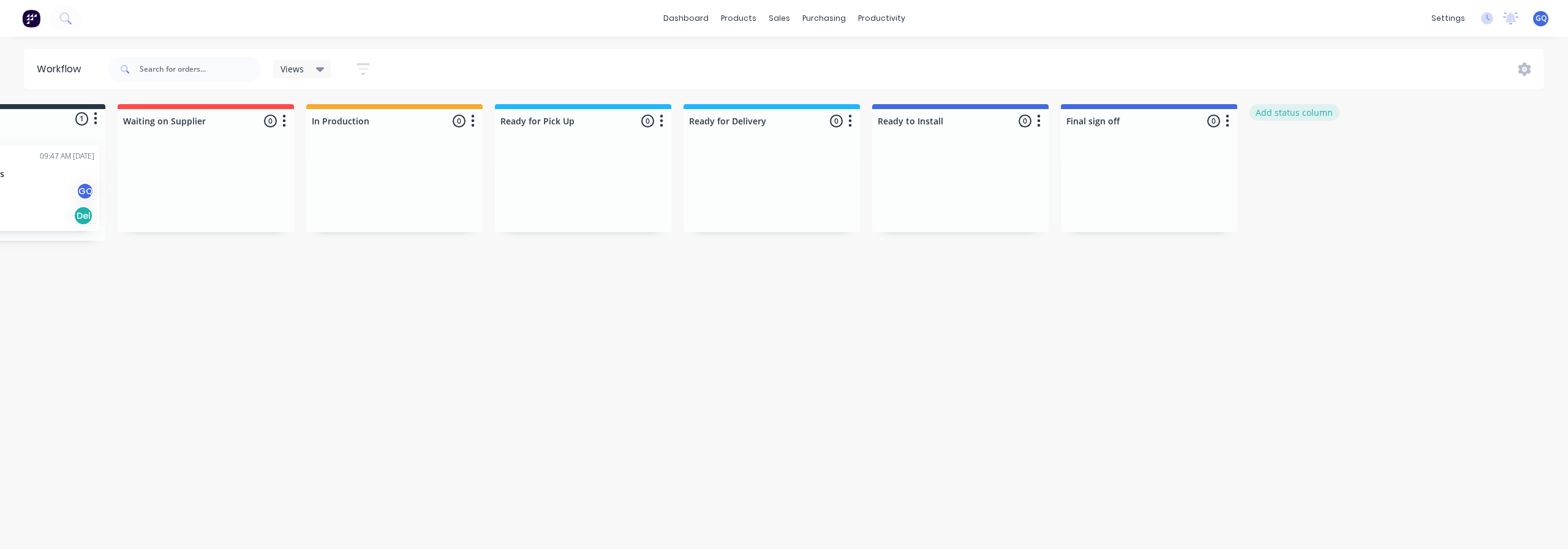
click at [1305, 117] on button "Add status column" at bounding box center [1295, 112] width 90 height 17
type input "C"
type input "Paid"
click at [1289, 146] on button "Add" at bounding box center [1291, 149] width 67 height 20
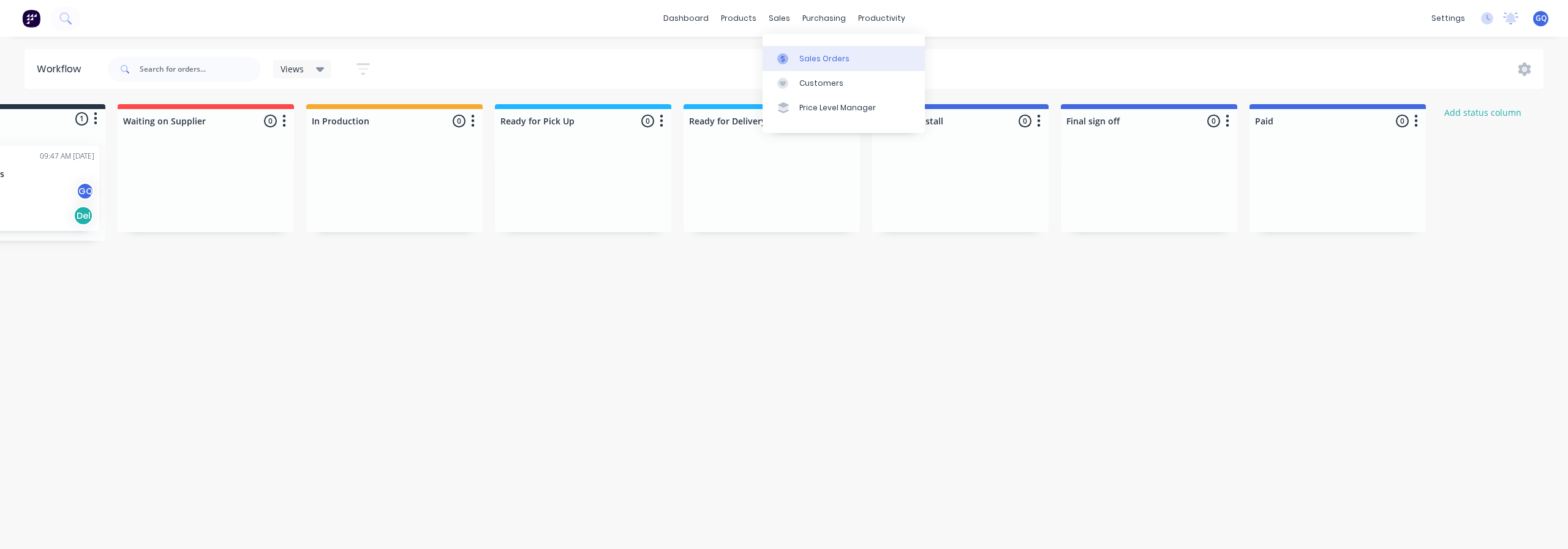
click at [800, 50] on link "Sales Orders" at bounding box center [844, 58] width 162 height 25
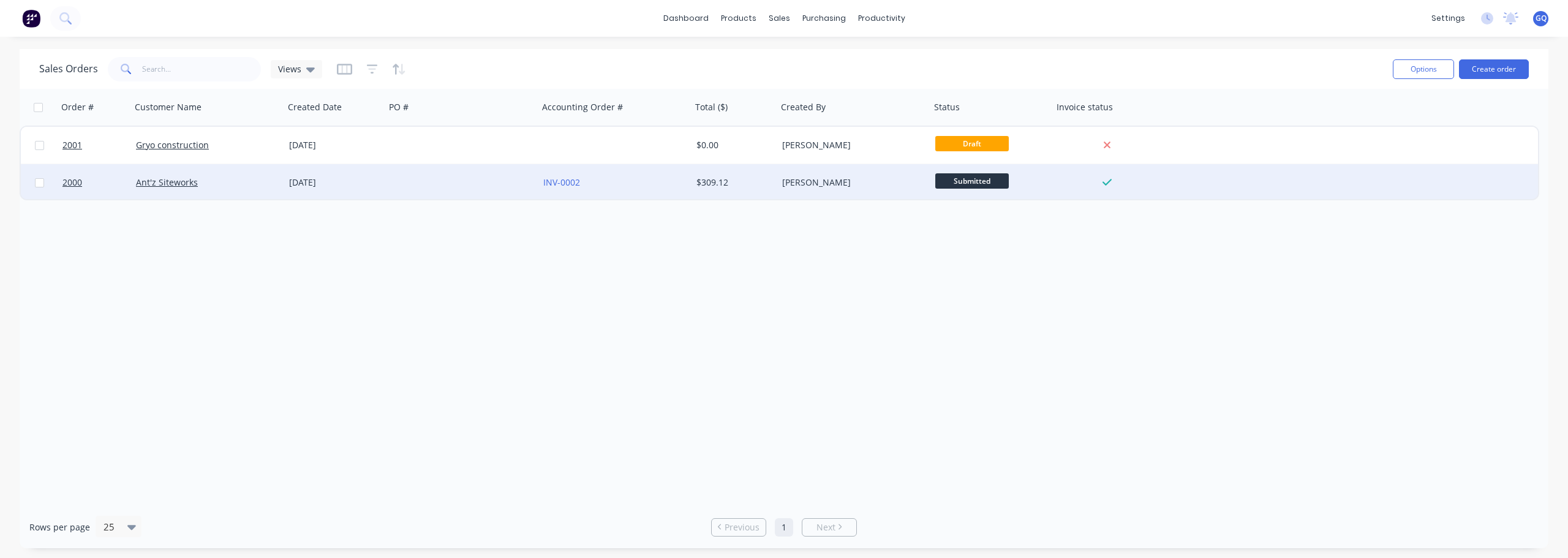
click at [949, 182] on span "Submitted" at bounding box center [972, 181] width 74 height 15
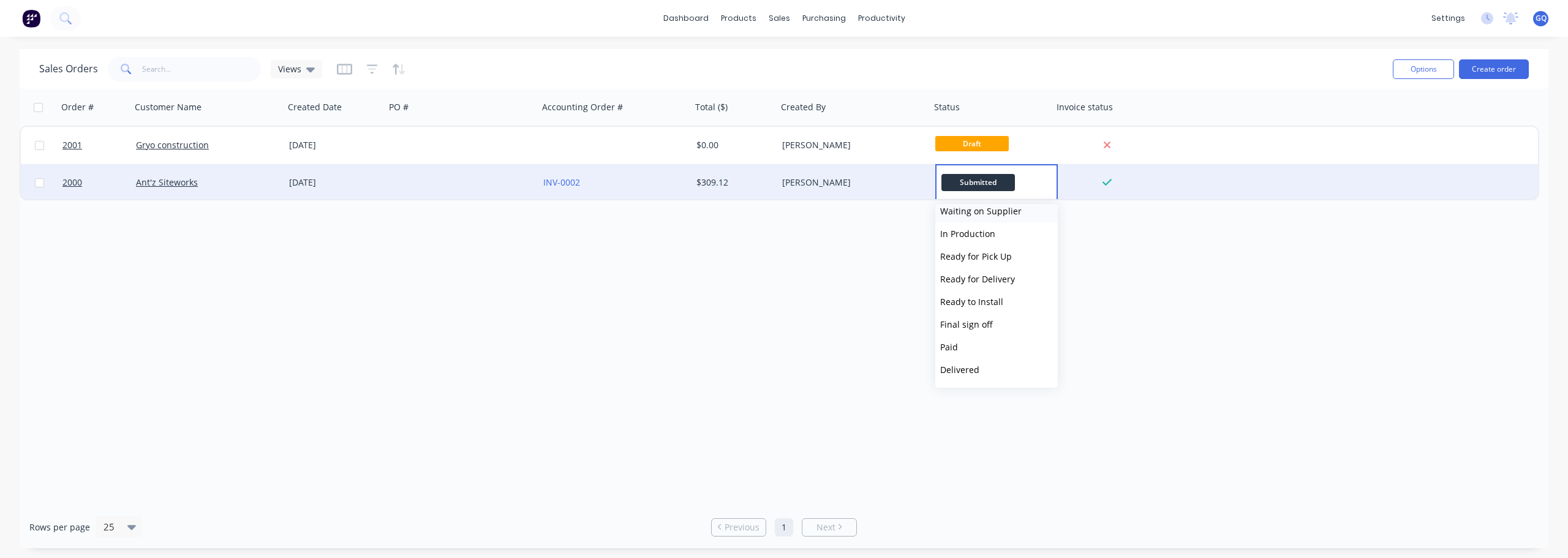
scroll to position [98, 0]
click at [975, 329] on button "Paid" at bounding box center [996, 326] width 122 height 23
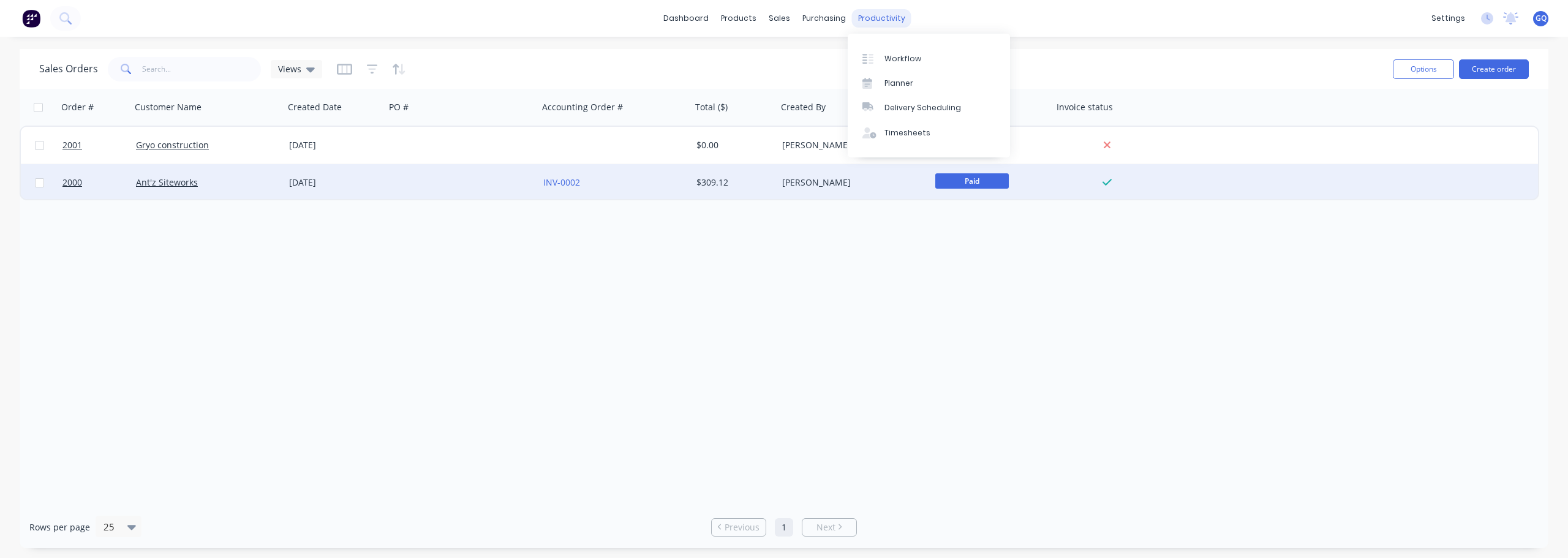
click at [869, 19] on div "productivity" at bounding box center [882, 18] width 60 height 18
click at [705, 18] on link "dashboard" at bounding box center [686, 18] width 58 height 18
